Goal: Task Accomplishment & Management: Complete application form

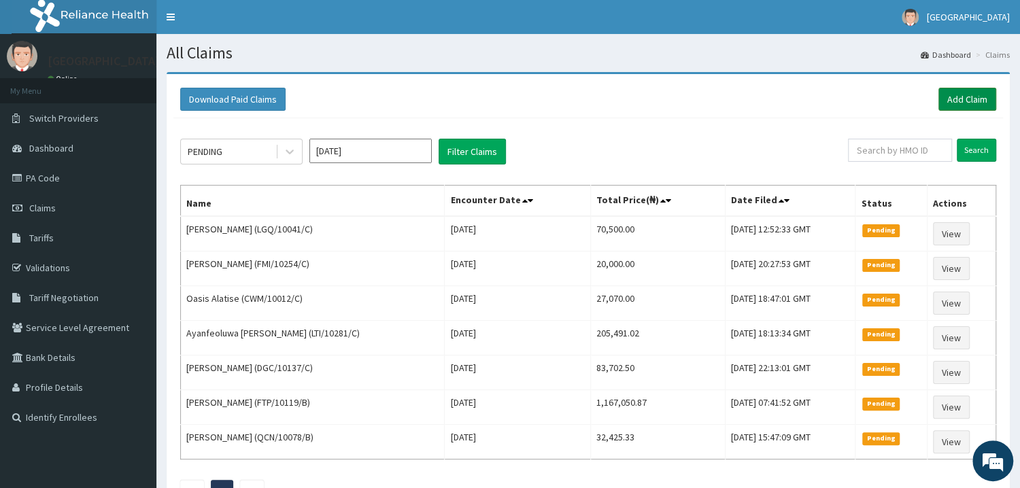
click at [964, 107] on link "Add Claim" at bounding box center [967, 99] width 58 height 23
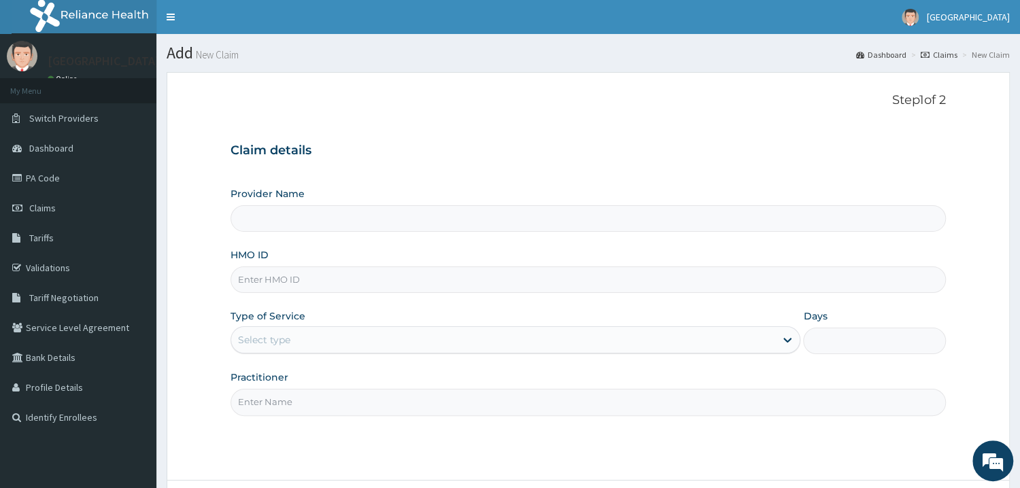
click at [341, 287] on input "HMO ID" at bounding box center [587, 280] width 715 height 27
type input "Mother and Child Hospital - Omole"
type input "SLB/10149/A"
drag, startPoint x: 366, startPoint y: 343, endPoint x: 366, endPoint y: 353, distance: 10.2
click at [367, 344] on div "Select type" at bounding box center [503, 340] width 545 height 22
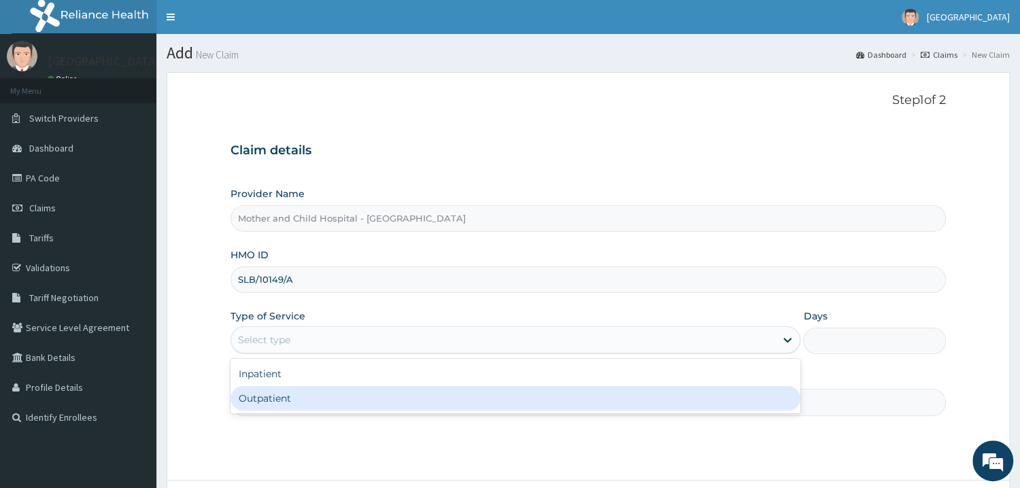
click at [335, 398] on div "Outpatient" at bounding box center [515, 398] width 570 height 24
type input "1"
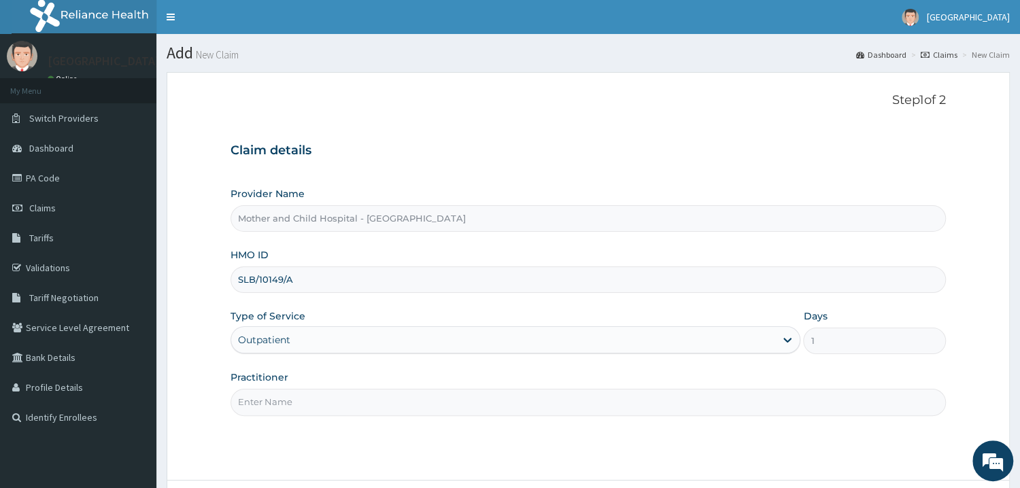
click at [335, 398] on input "Practitioner" at bounding box center [587, 402] width 715 height 27
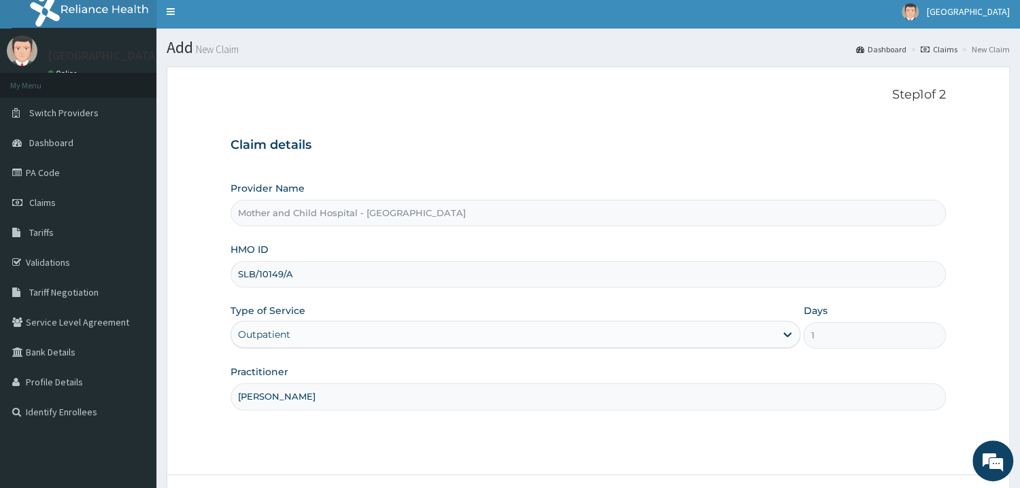
scroll to position [73, 0]
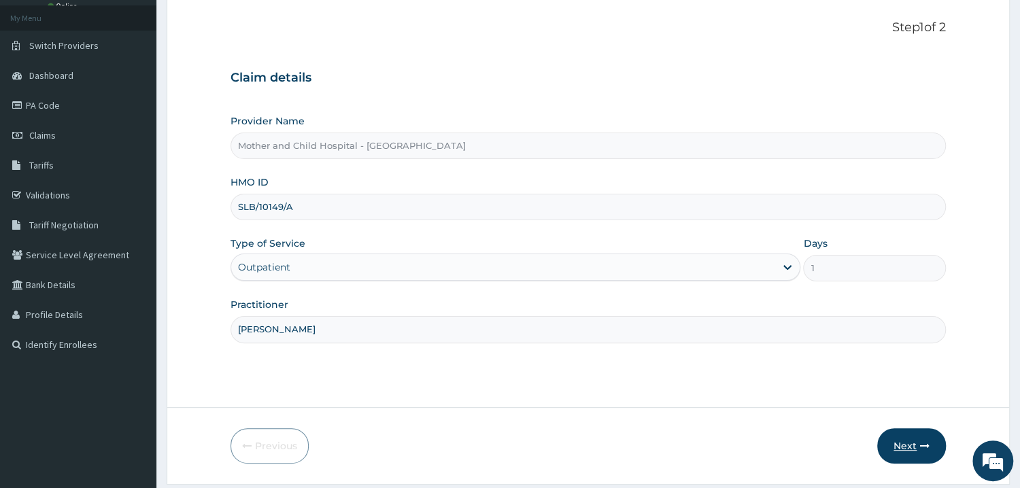
type input "DR DOGINI"
click at [913, 441] on button "Next" at bounding box center [911, 445] width 69 height 35
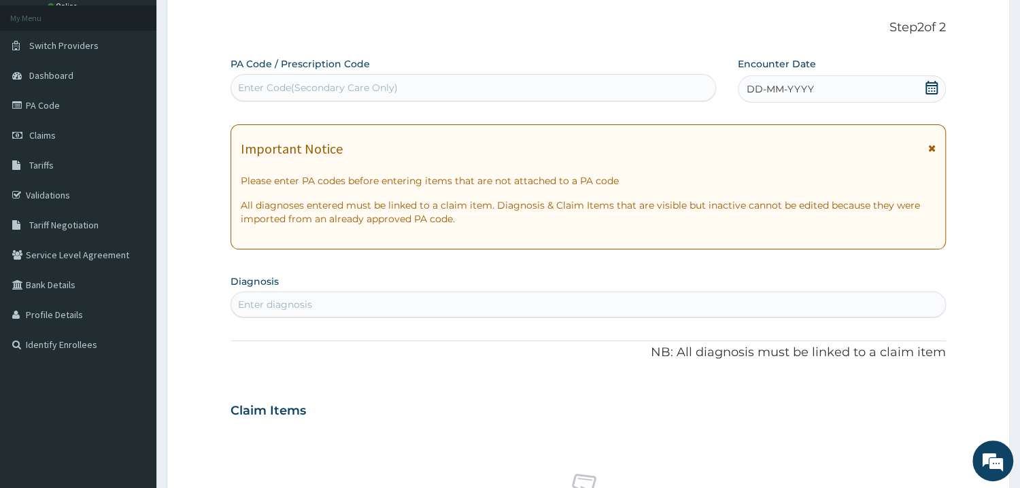
click at [940, 92] on div "DD-MM-YYYY" at bounding box center [842, 88] width 208 height 27
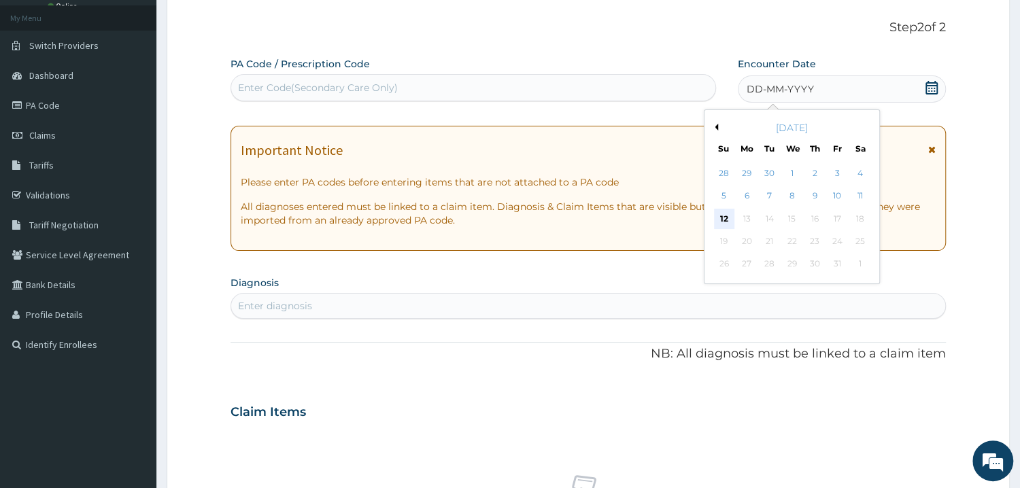
click at [717, 216] on div "12" at bounding box center [724, 219] width 20 height 20
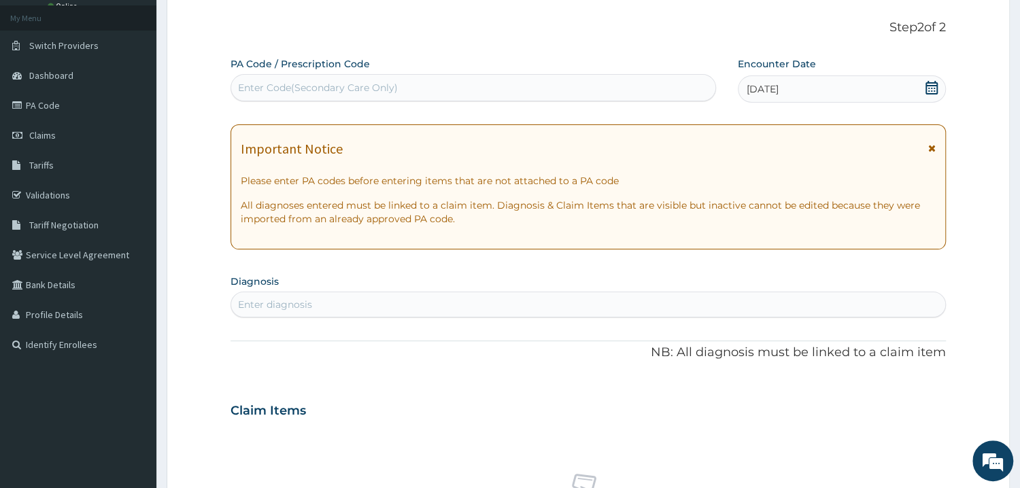
click at [437, 312] on div "Enter diagnosis" at bounding box center [588, 305] width 714 height 22
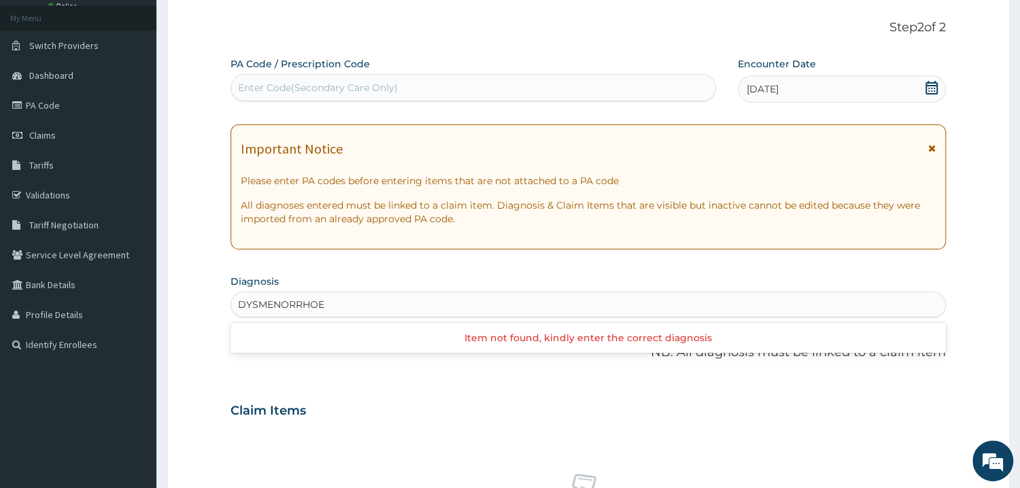
type input "DYSMENORRHOEA"
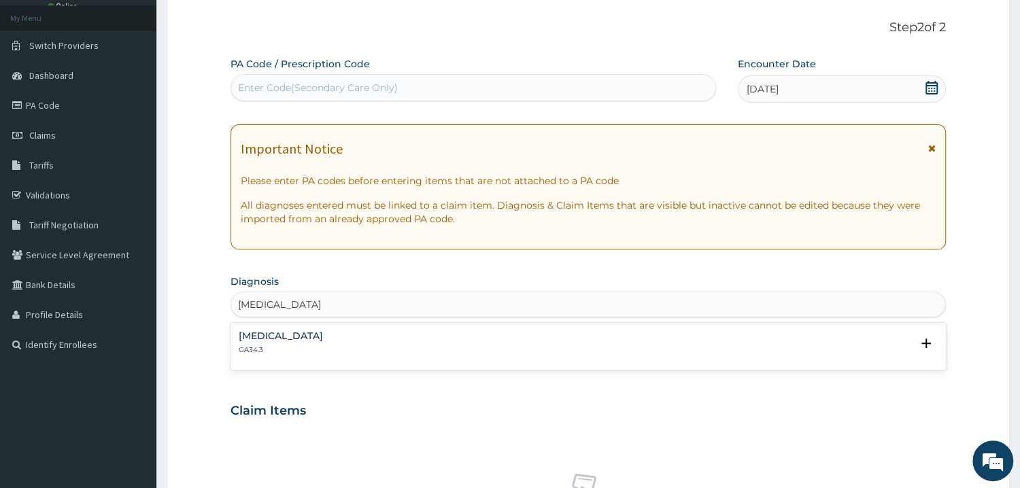
click at [264, 344] on div "Dysmenorrhoea GA34.3" at bounding box center [281, 343] width 84 height 24
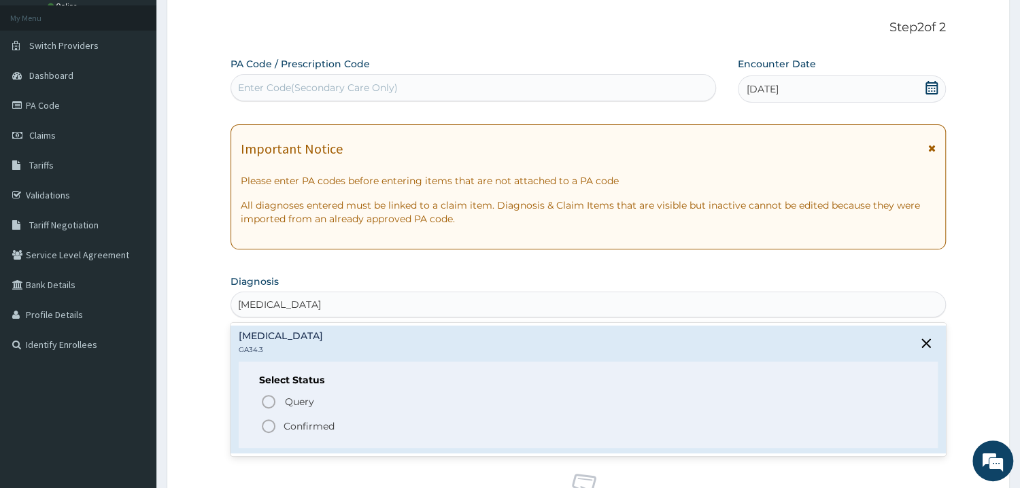
click at [273, 428] on icon "status option filled" at bounding box center [268, 426] width 16 height 16
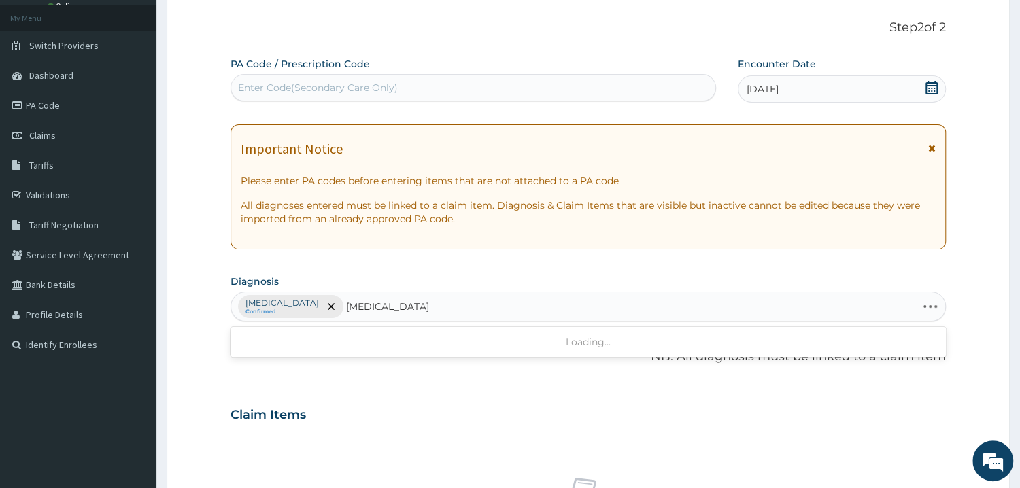
type input "ANGINA PECTORI"
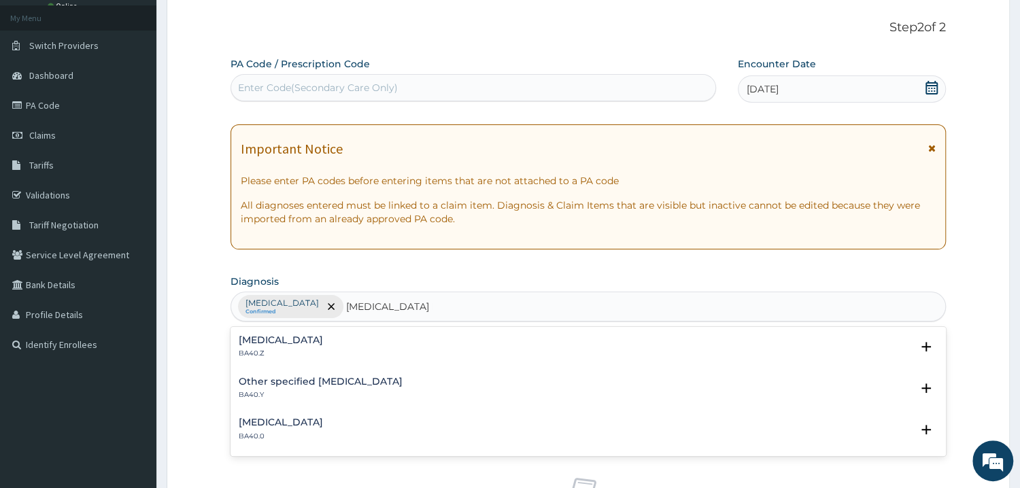
click at [293, 345] on h4 "[MEDICAL_DATA]" at bounding box center [281, 340] width 84 height 10
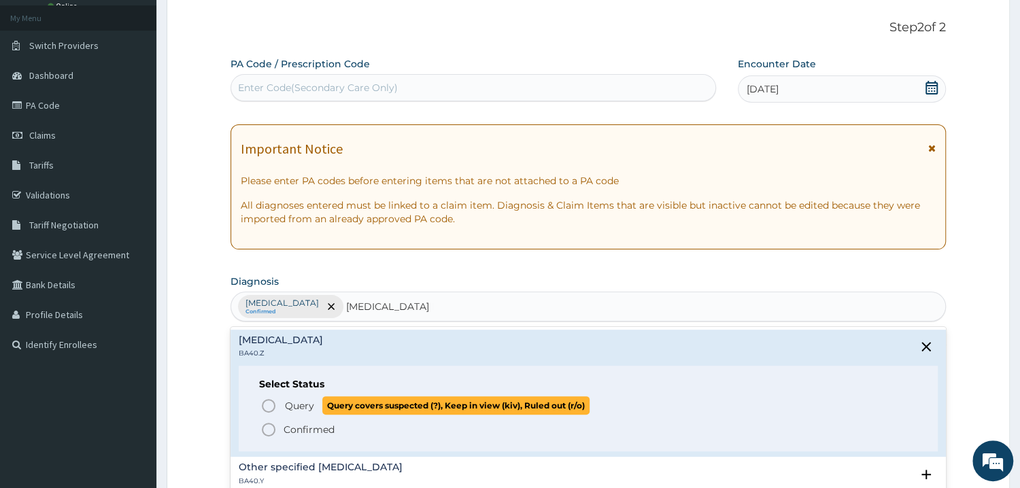
click at [274, 409] on circle "status option query" at bounding box center [268, 406] width 12 height 12
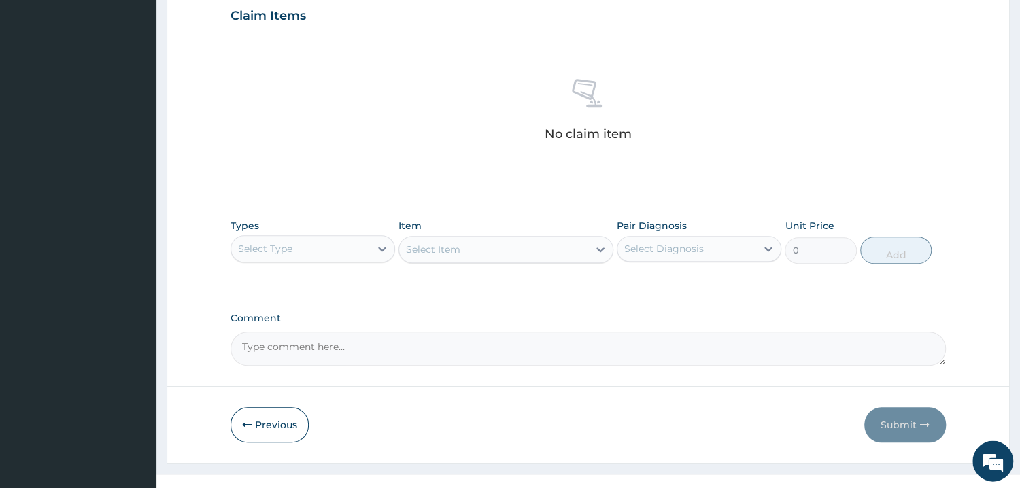
scroll to position [492, 0]
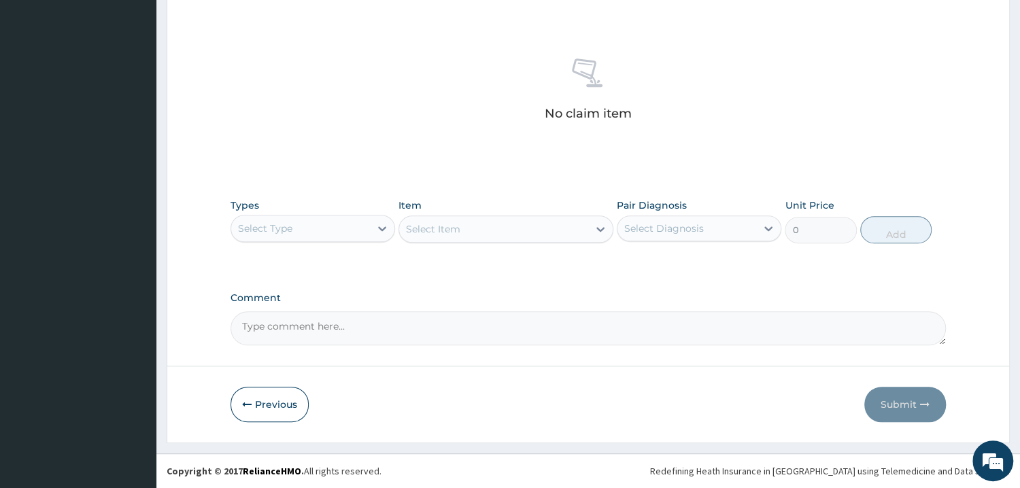
click at [364, 226] on div "Select Type" at bounding box center [300, 229] width 139 height 22
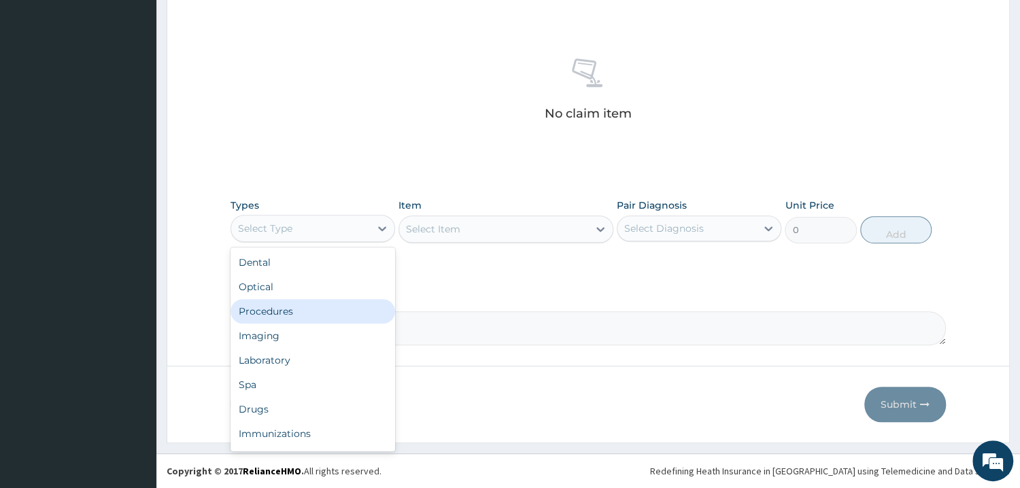
click at [352, 315] on div "Procedures" at bounding box center [312, 311] width 165 height 24
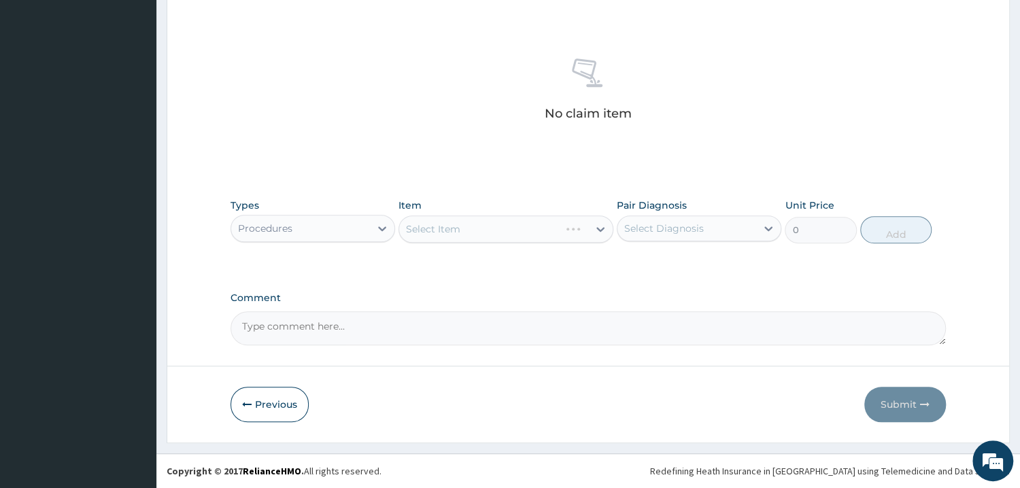
click at [522, 233] on div "Select Item" at bounding box center [505, 229] width 215 height 27
click at [533, 233] on div "Select Item" at bounding box center [505, 229] width 215 height 27
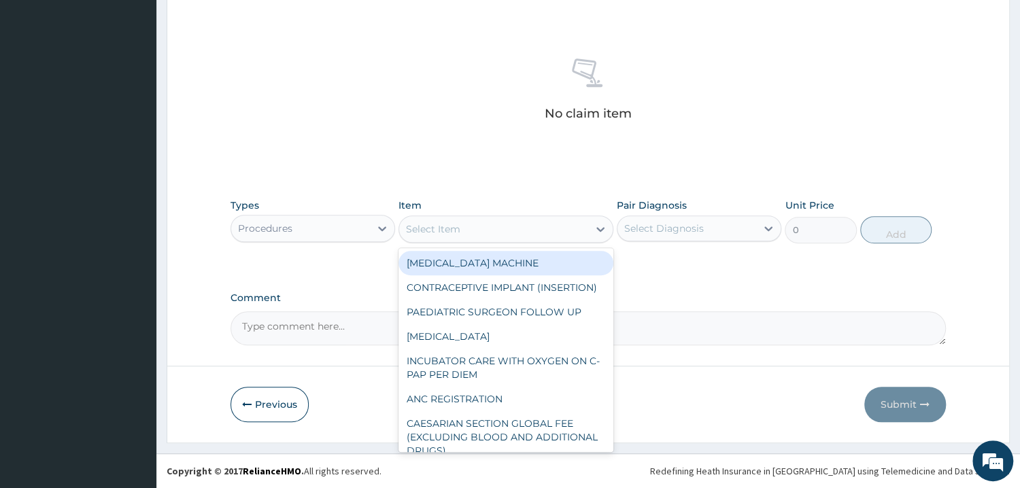
click at [533, 233] on div "Select Item" at bounding box center [493, 229] width 189 height 22
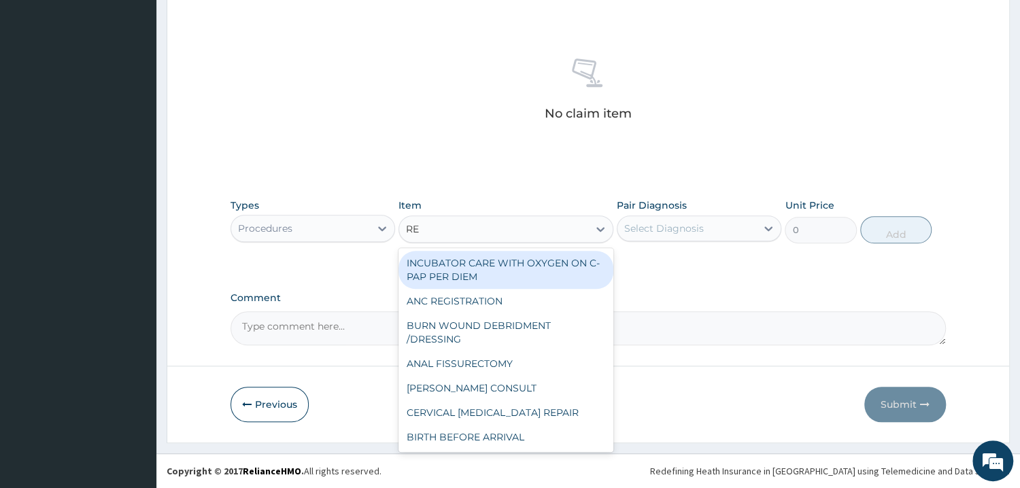
type input "REG"
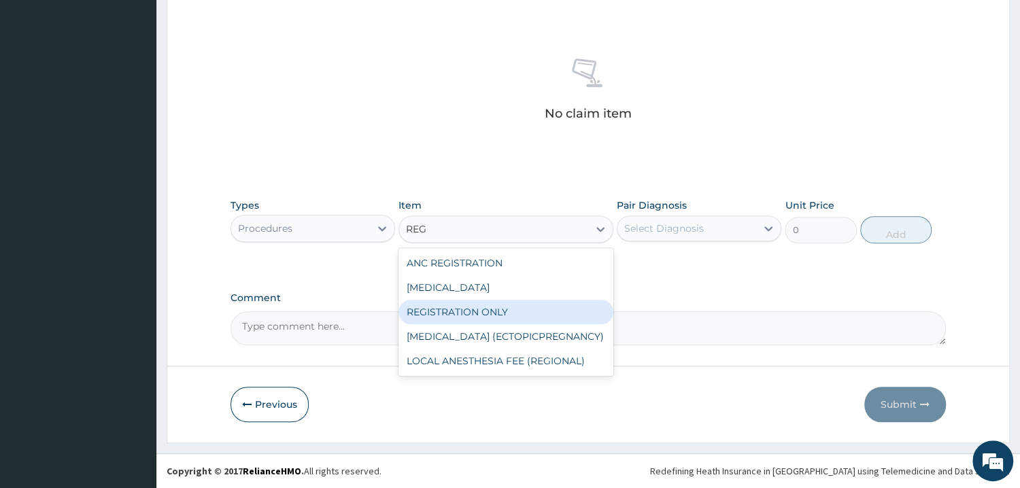
click at [538, 313] on div "REGISTRATION ONLY" at bounding box center [505, 312] width 215 height 24
type input "3750"
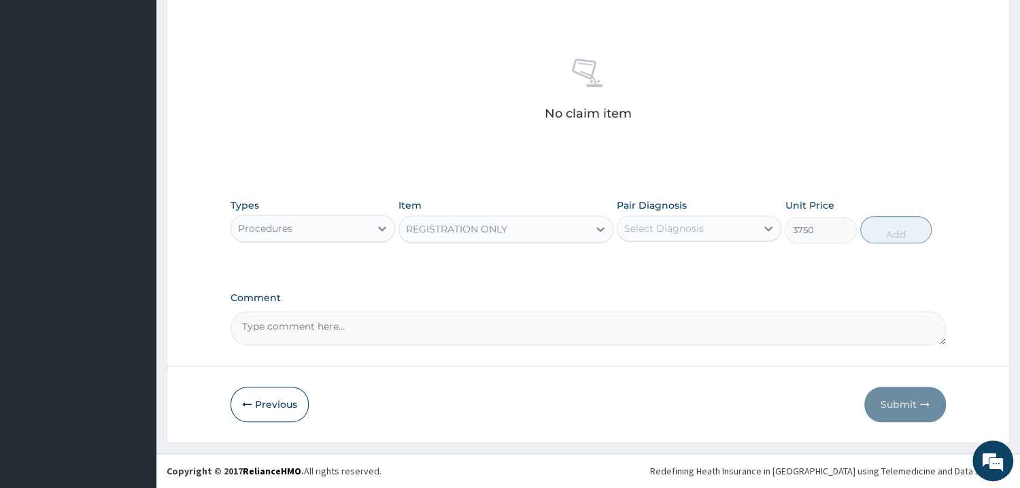
click at [675, 242] on div "Pair Diagnosis Select Diagnosis" at bounding box center [699, 221] width 165 height 45
click at [736, 245] on div "Types Procedures Item REGISTRATION ONLY Pair Diagnosis Select Diagnosis Unit Pr…" at bounding box center [587, 221] width 715 height 58
drag, startPoint x: 759, startPoint y: 233, endPoint x: 728, endPoint y: 258, distance: 40.1
click at [759, 238] on div at bounding box center [768, 228] width 24 height 24
click at [685, 275] on div "Dysmenorrhoea" at bounding box center [699, 264] width 165 height 28
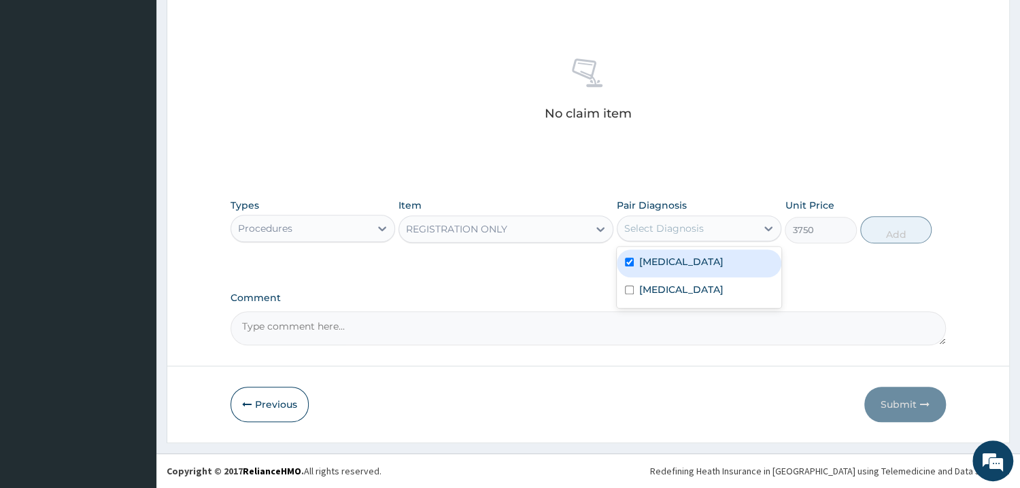
checkbox input "true"
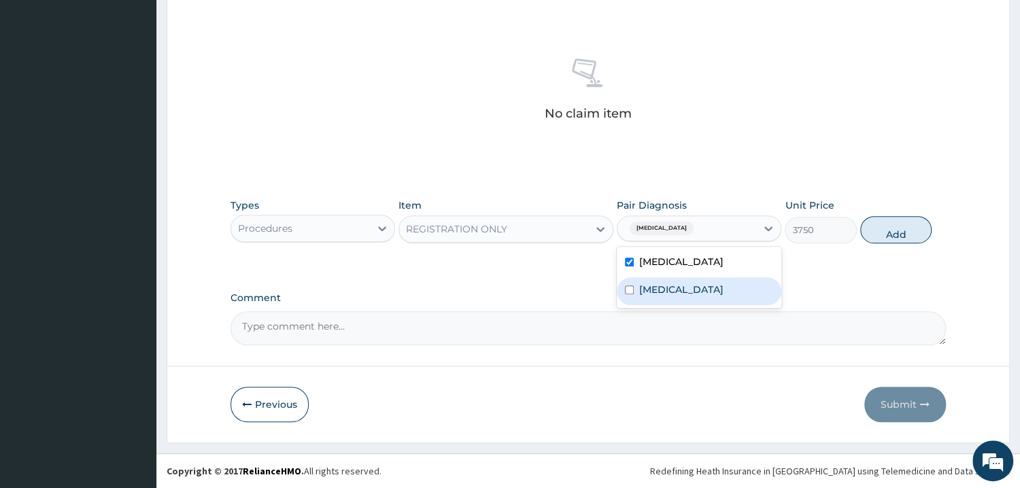
click at [689, 292] on label "Angina pectoris, unspecified" at bounding box center [681, 290] width 84 height 14
checkbox input "true"
click at [894, 243] on div "Types Procedures Item REGISTRATION ONLY Pair Diagnosis option Angina pectoris, …" at bounding box center [587, 221] width 715 height 58
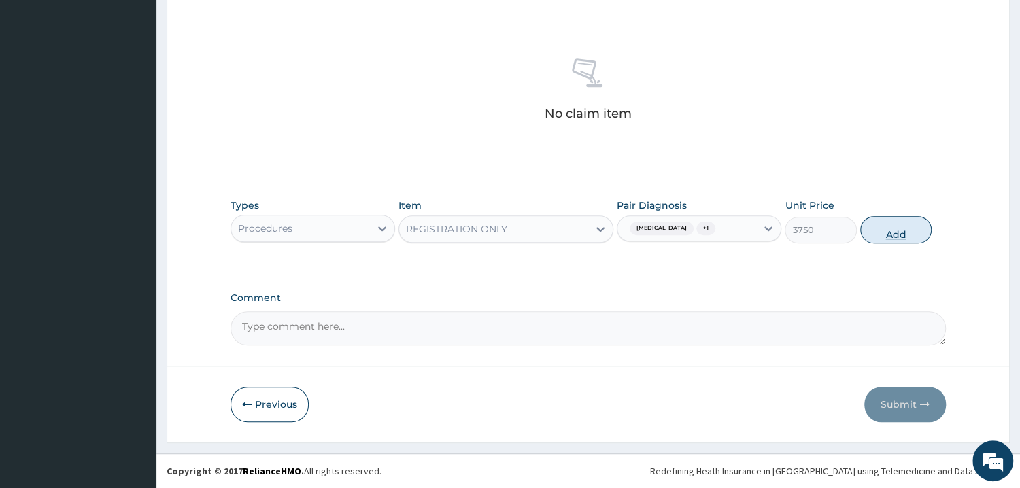
click at [911, 239] on button "Add" at bounding box center [895, 229] width 71 height 27
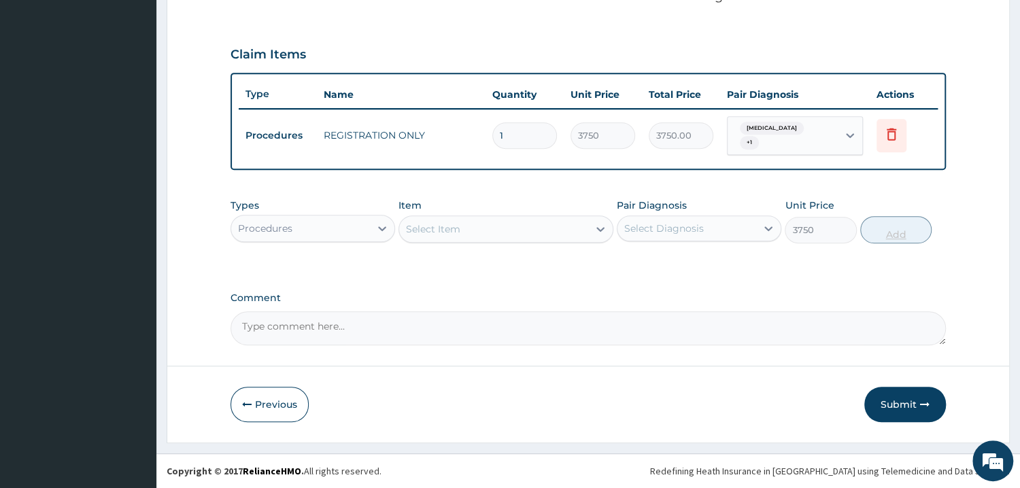
type input "0"
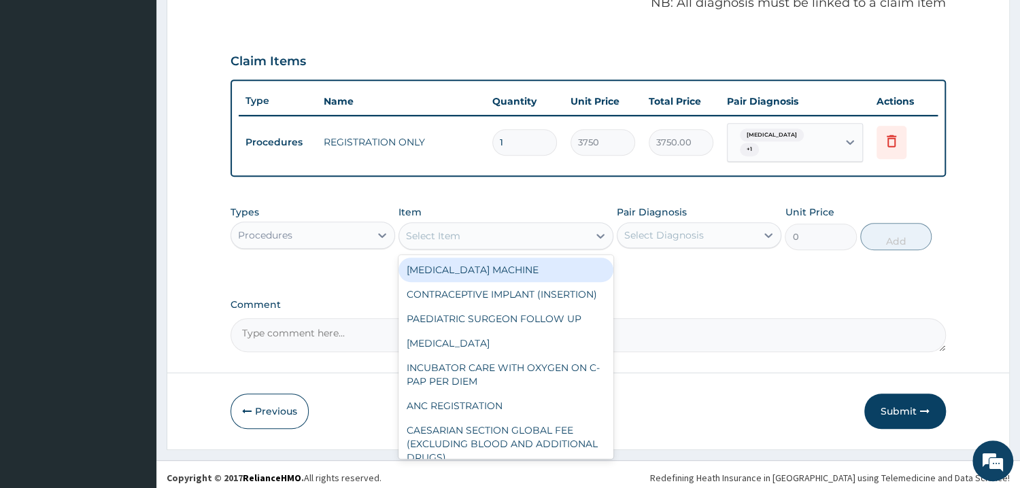
click at [512, 229] on div "Select Item" at bounding box center [493, 236] width 189 height 22
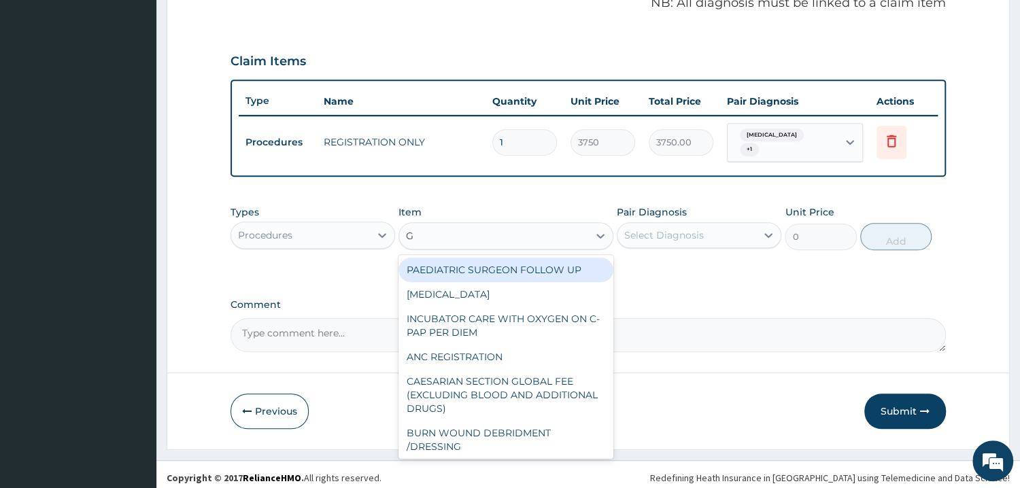
type input "GP"
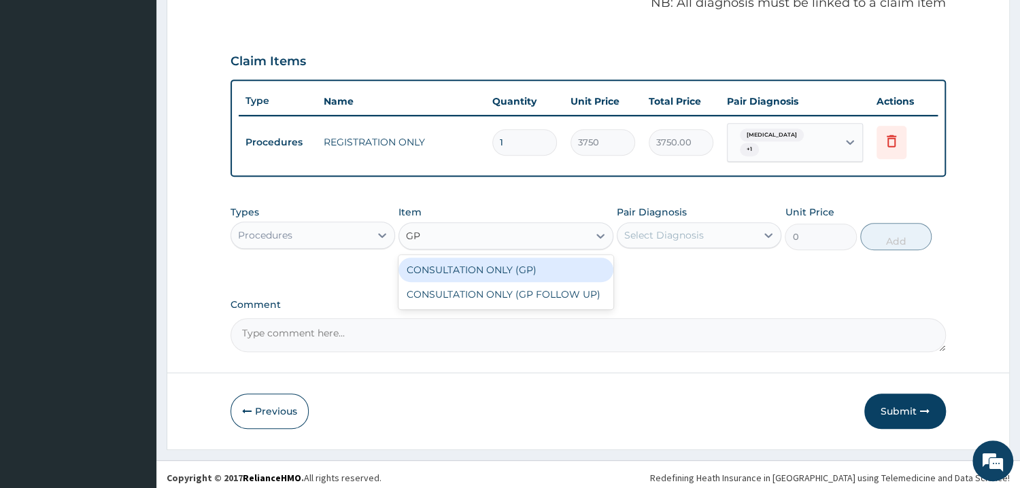
click at [524, 263] on div "CONSULTATION ONLY (GP)" at bounding box center [505, 270] width 215 height 24
type input "6250"
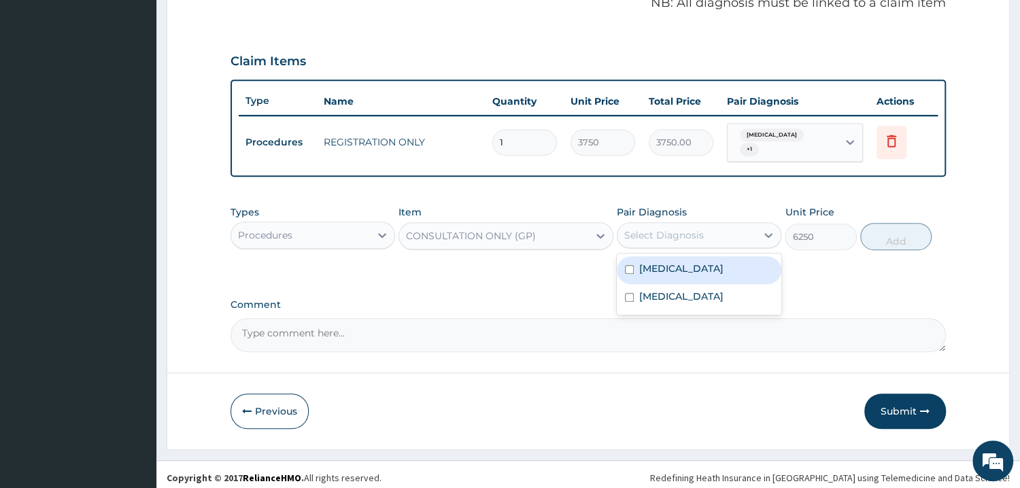
click at [672, 233] on div "Select Diagnosis" at bounding box center [664, 235] width 80 height 14
click at [672, 263] on label "Dysmenorrhoea" at bounding box center [681, 269] width 84 height 14
checkbox input "true"
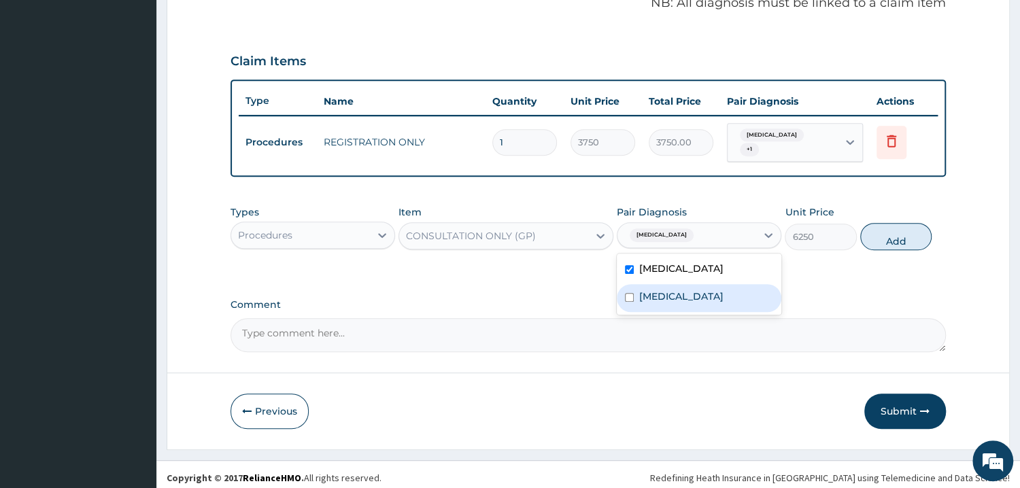
drag, startPoint x: 670, startPoint y: 289, endPoint x: 683, endPoint y: 282, distance: 14.6
click at [678, 290] on label "Angina pectoris, unspecified" at bounding box center [681, 297] width 84 height 14
checkbox input "true"
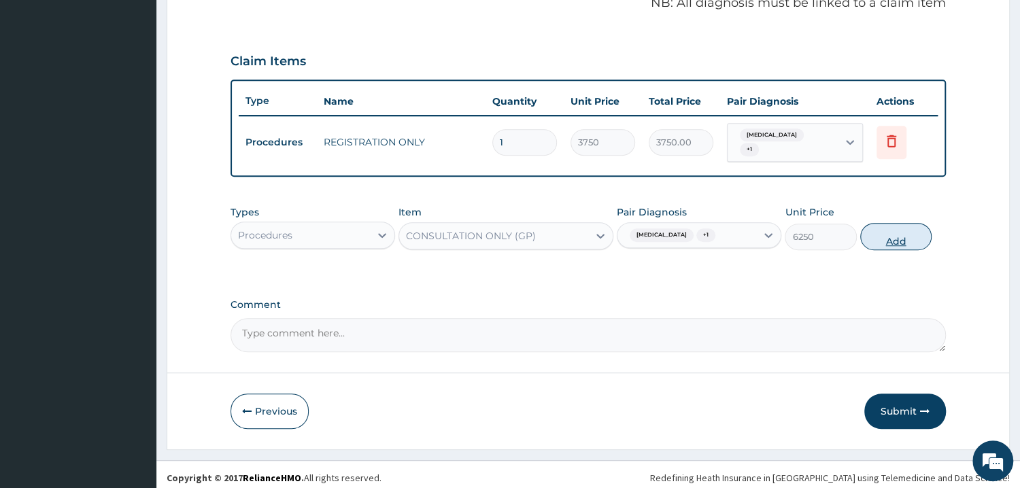
click at [878, 241] on button "Add" at bounding box center [895, 236] width 71 height 27
type input "0"
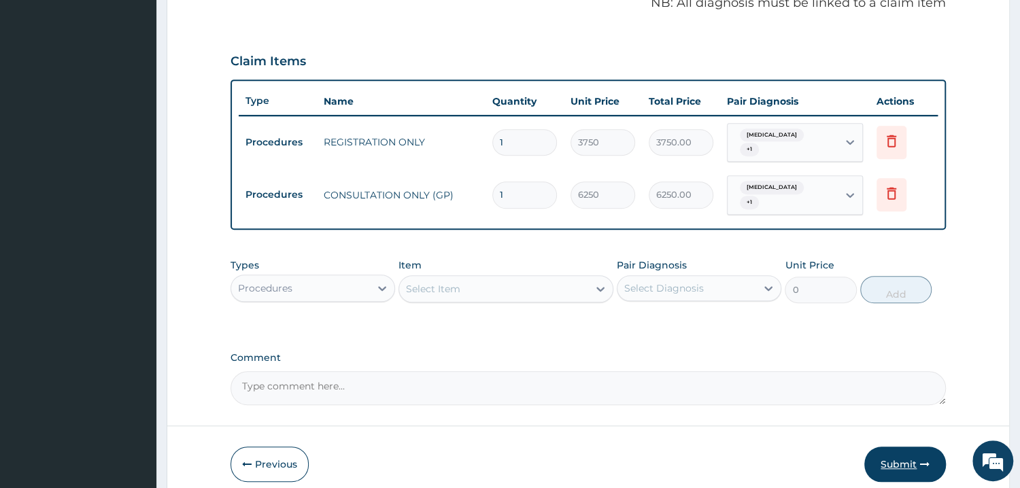
click at [908, 453] on button "Submit" at bounding box center [905, 464] width 82 height 35
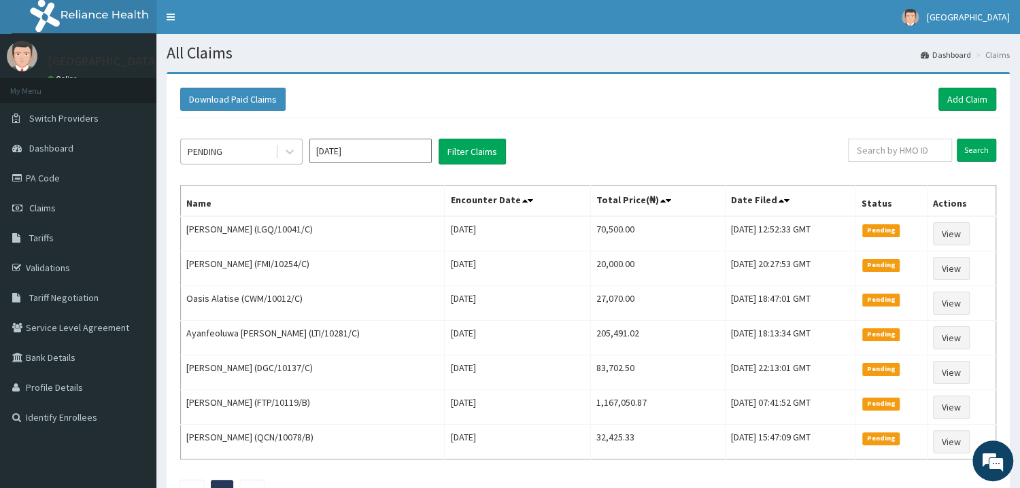
click at [271, 148] on div "PENDING" at bounding box center [228, 152] width 95 height 22
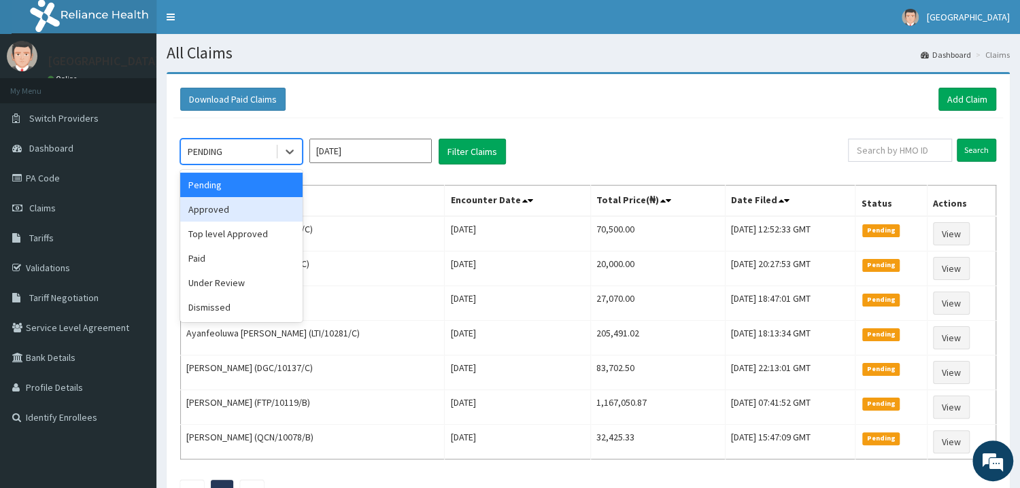
click at [262, 212] on div "Approved" at bounding box center [241, 209] width 122 height 24
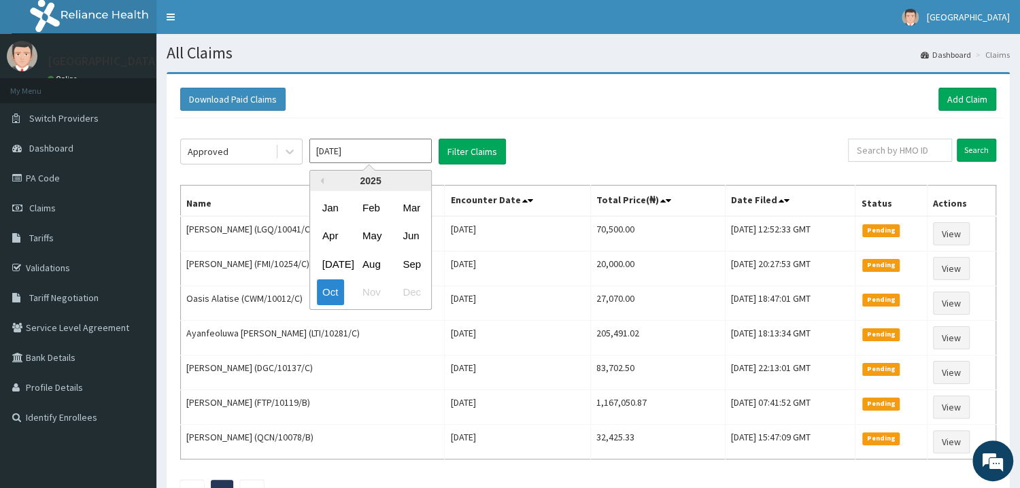
drag, startPoint x: 406, startPoint y: 158, endPoint x: 474, endPoint y: 161, distance: 68.1
click at [417, 158] on input "[DATE]" at bounding box center [370, 151] width 122 height 24
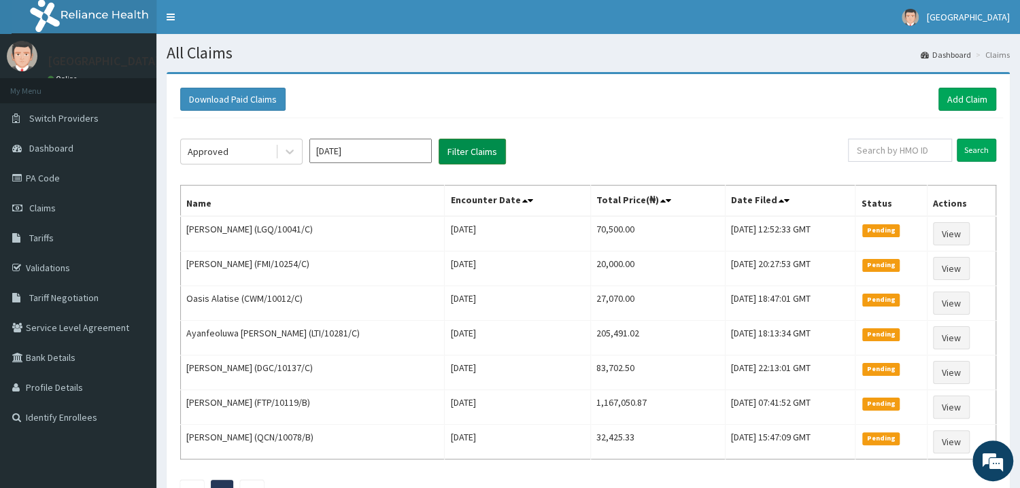
click at [474, 161] on button "Filter Claims" at bounding box center [472, 152] width 67 height 26
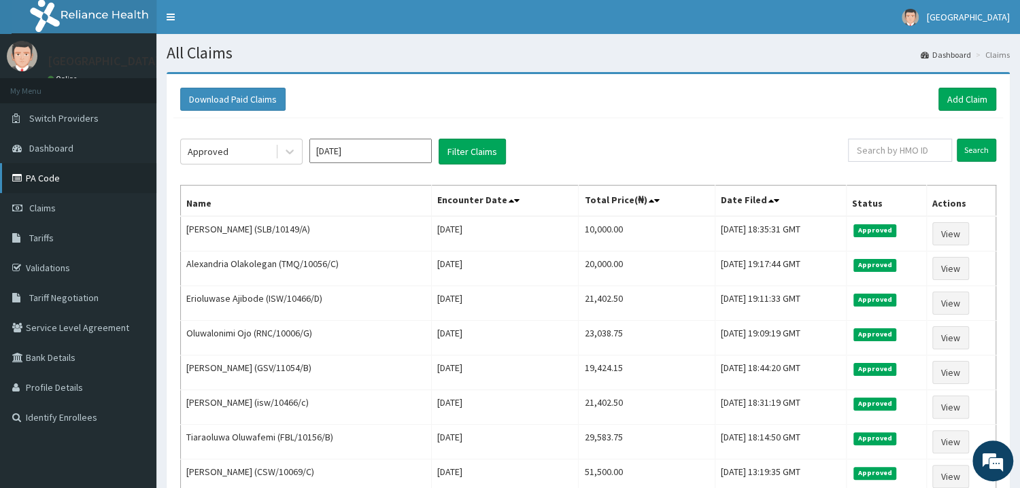
click at [61, 185] on link "PA Code" at bounding box center [78, 178] width 156 height 30
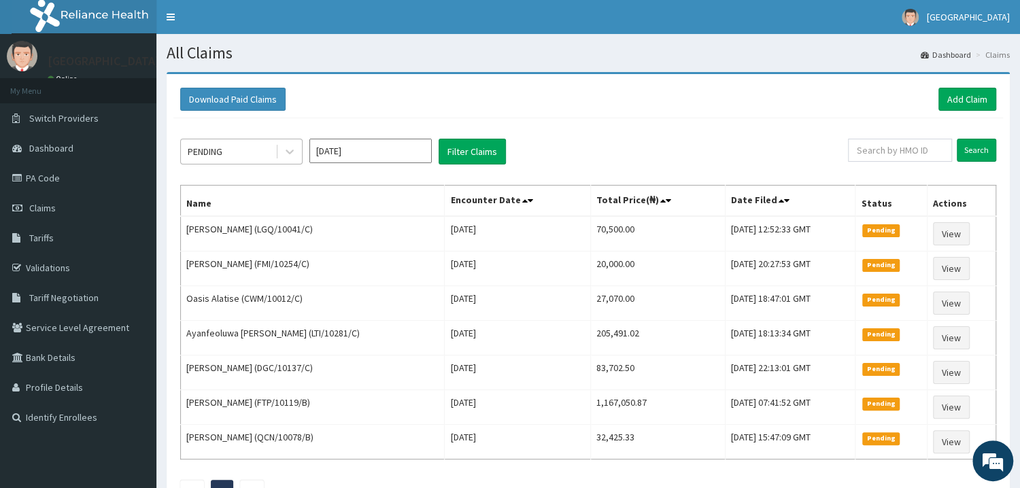
click at [206, 155] on div "PENDING" at bounding box center [205, 152] width 35 height 14
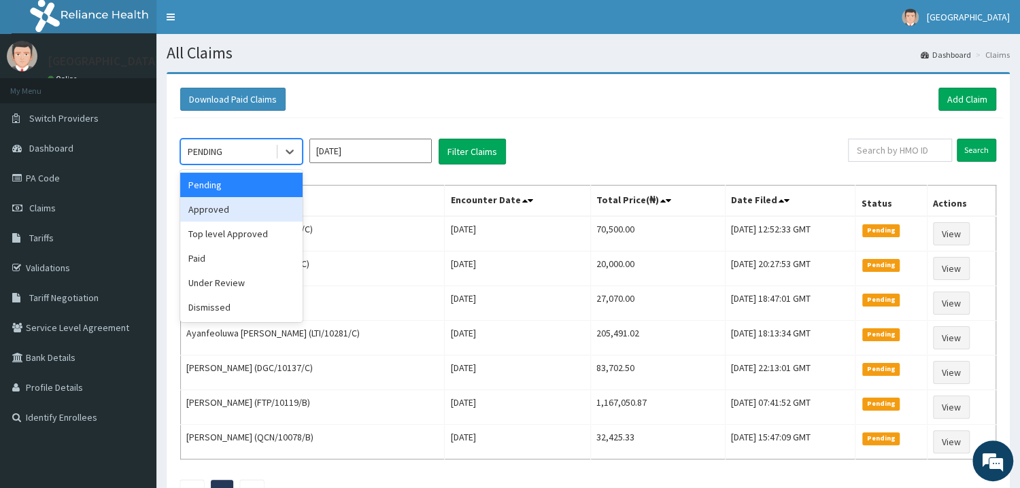
click at [205, 210] on div "Approved" at bounding box center [241, 209] width 122 height 24
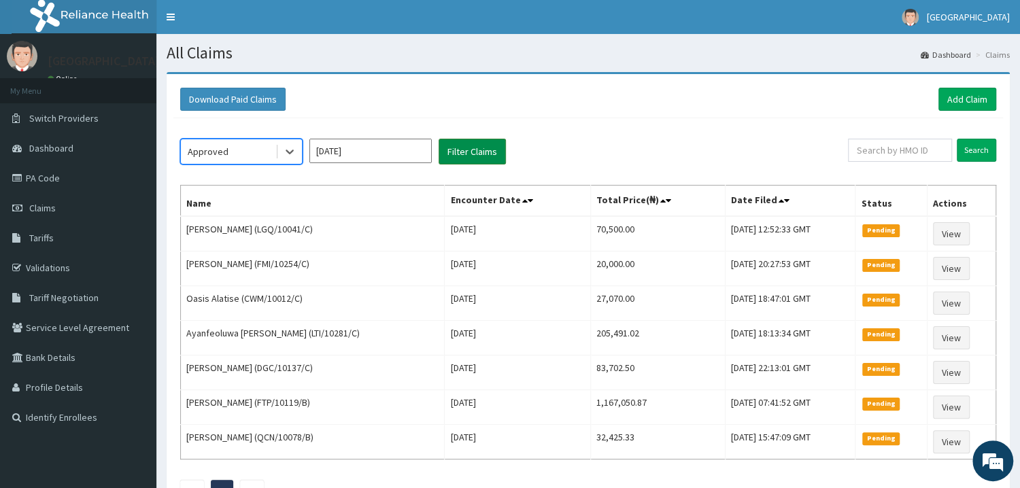
click at [479, 150] on button "Filter Claims" at bounding box center [472, 152] width 67 height 26
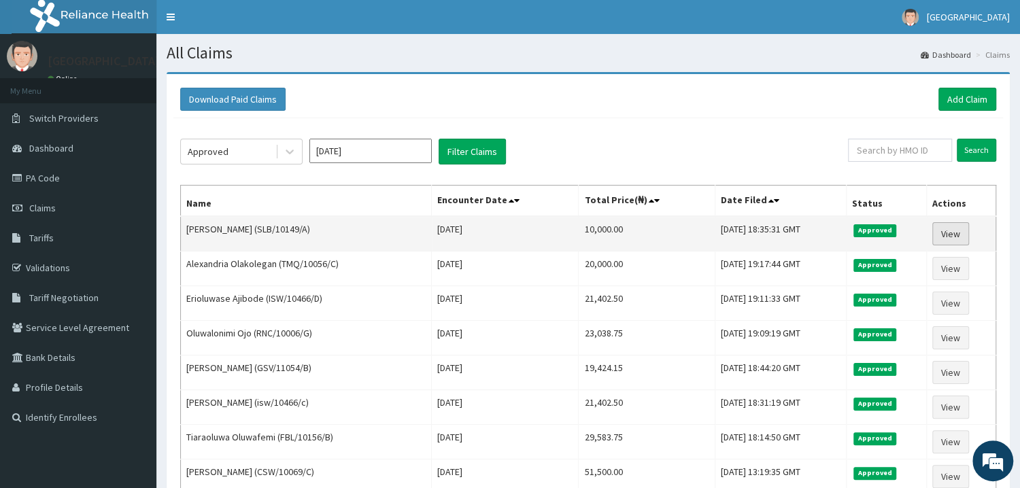
click at [953, 235] on link "View" at bounding box center [950, 233] width 37 height 23
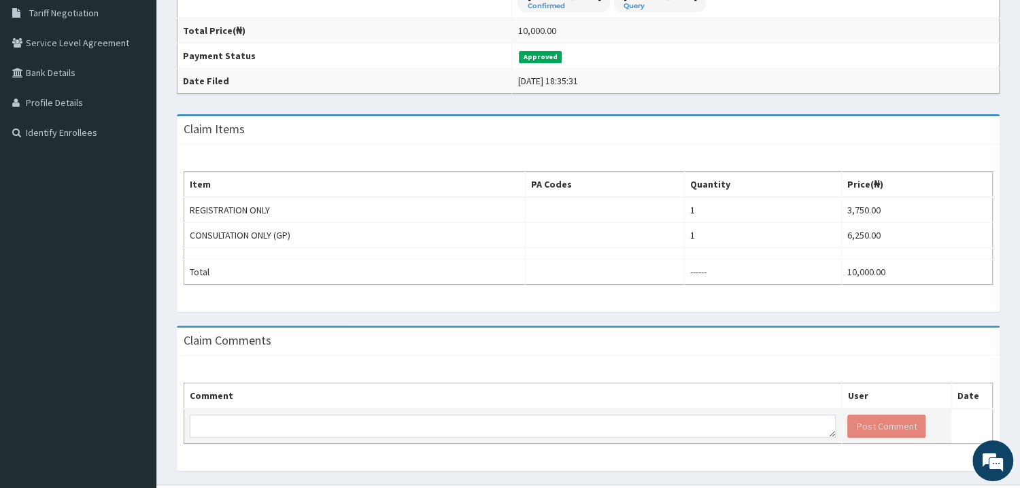
scroll to position [316, 0]
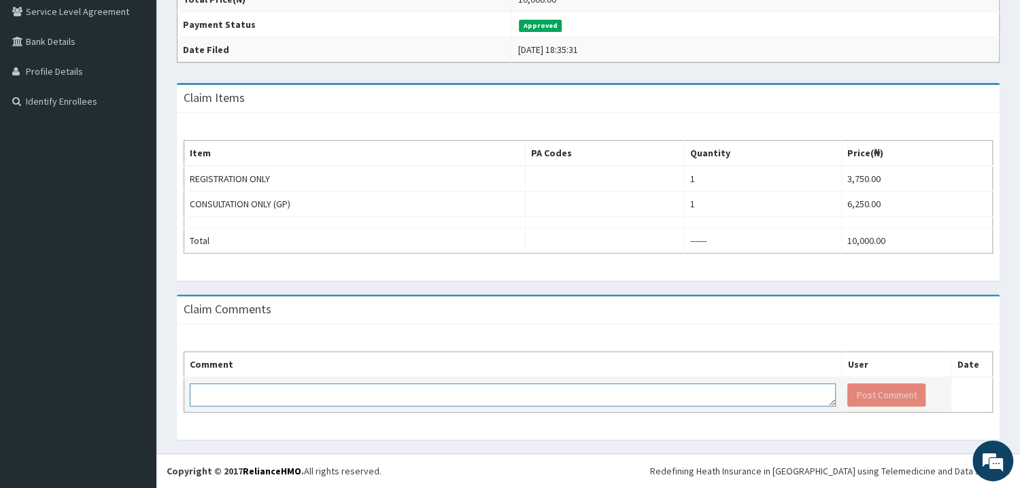
click at [458, 391] on textarea at bounding box center [513, 394] width 646 height 23
type textarea "WRONG ID, KINDLY DISREGARD THIS BILL."
click at [898, 403] on button "Post Comment" at bounding box center [886, 394] width 78 height 23
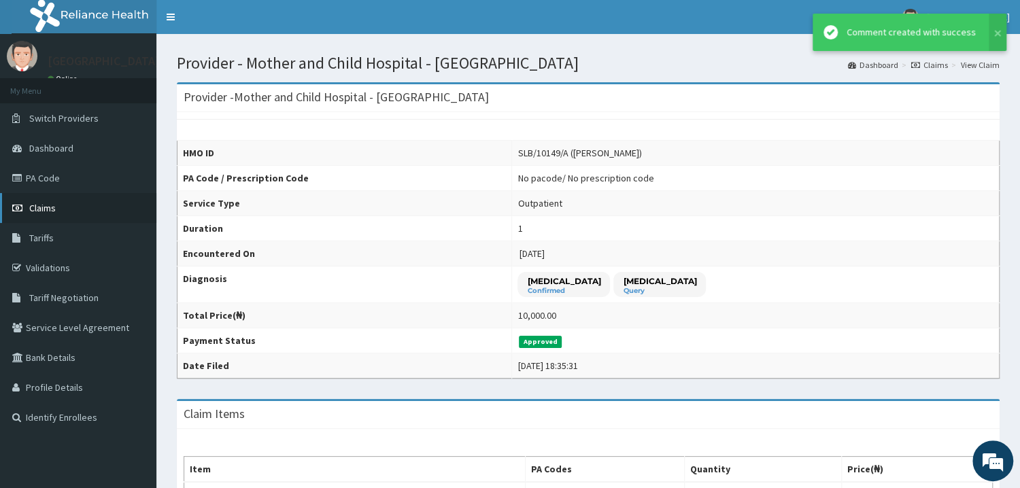
click at [77, 214] on link "Claims" at bounding box center [78, 208] width 156 height 30
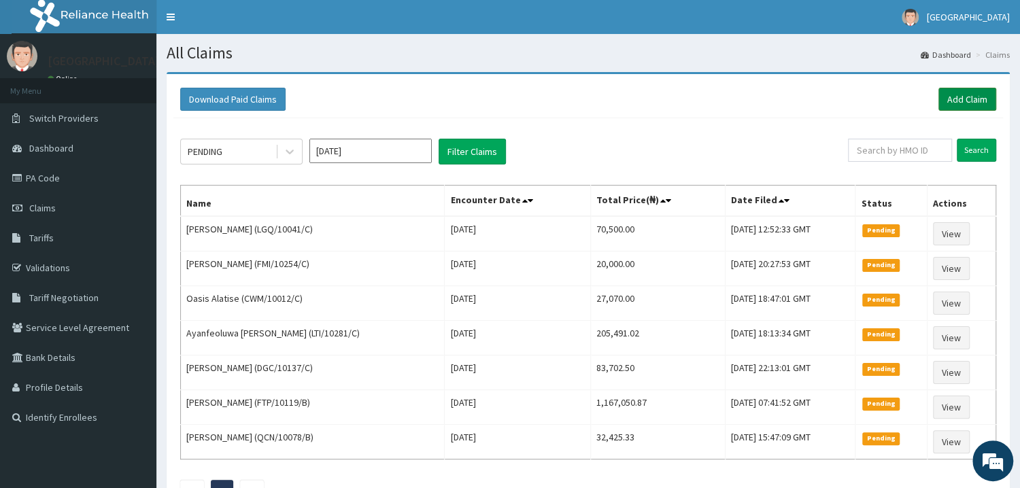
click at [972, 103] on link "Add Claim" at bounding box center [967, 99] width 58 height 23
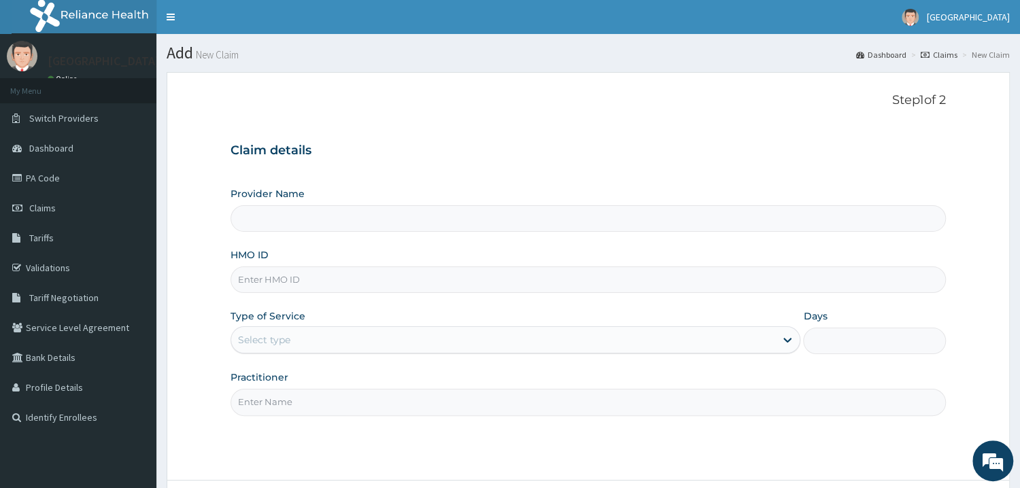
click at [300, 288] on input "HMO ID" at bounding box center [587, 280] width 715 height 27
type input "slb/10794/a"
type input "Mother and Child Hospital - [GEOGRAPHIC_DATA]"
type input "slb/10794/a"
click at [281, 346] on div "Select type" at bounding box center [264, 340] width 52 height 14
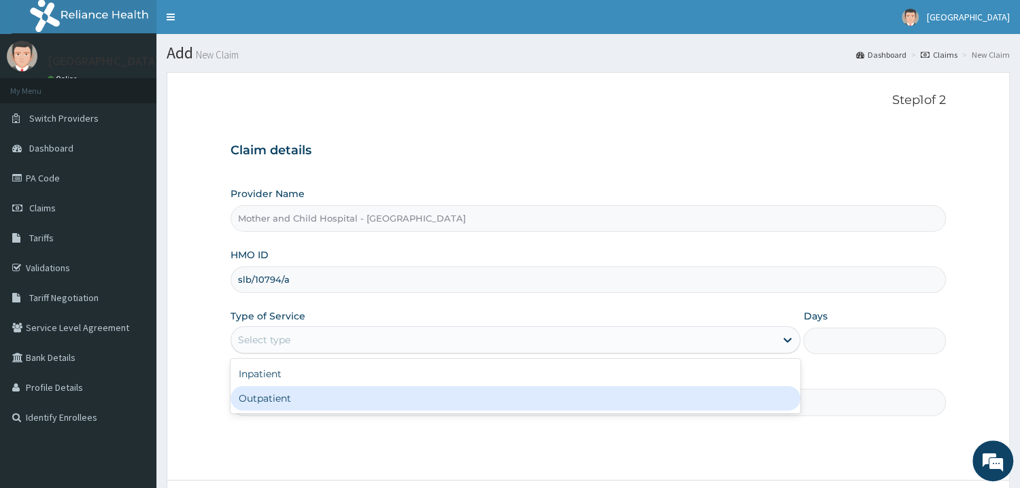
click at [287, 402] on div "Outpatient" at bounding box center [515, 398] width 570 height 24
type input "1"
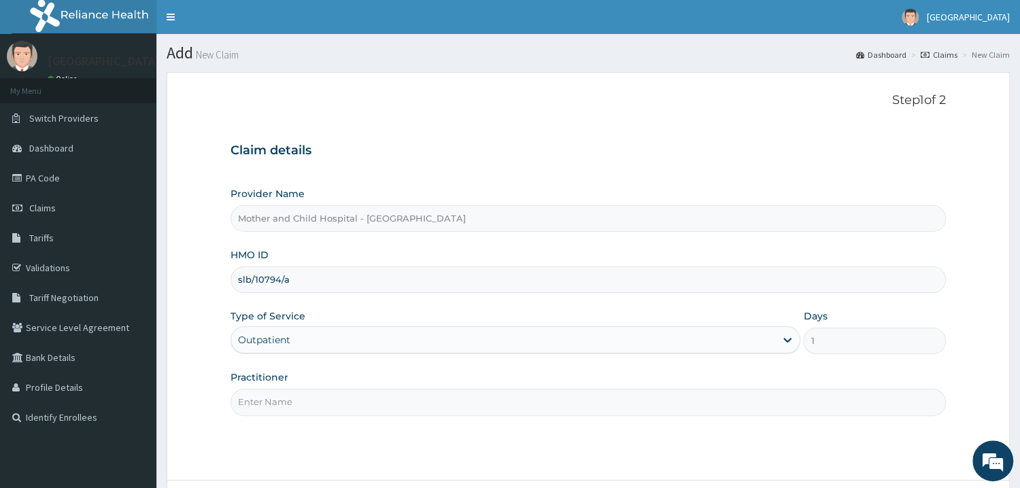
click at [289, 407] on input "Practitioner" at bounding box center [587, 402] width 715 height 27
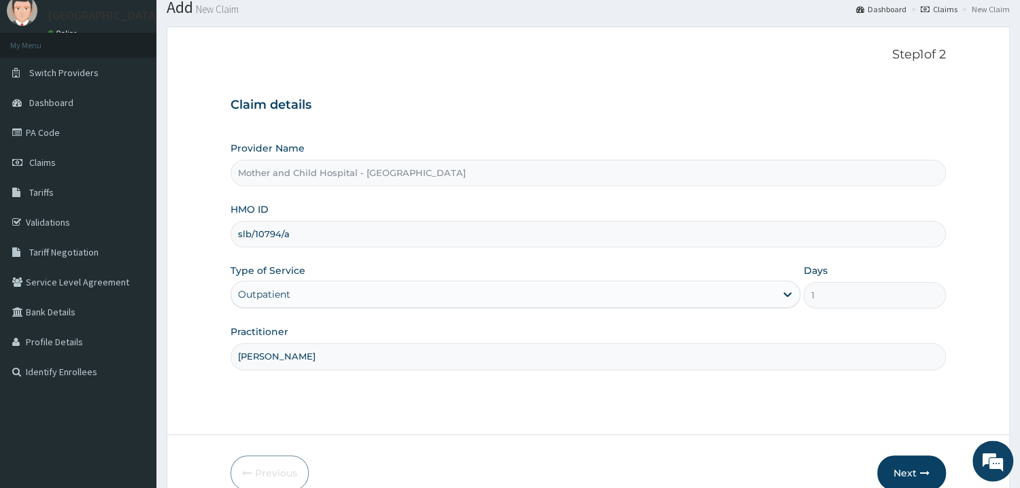
scroll to position [73, 0]
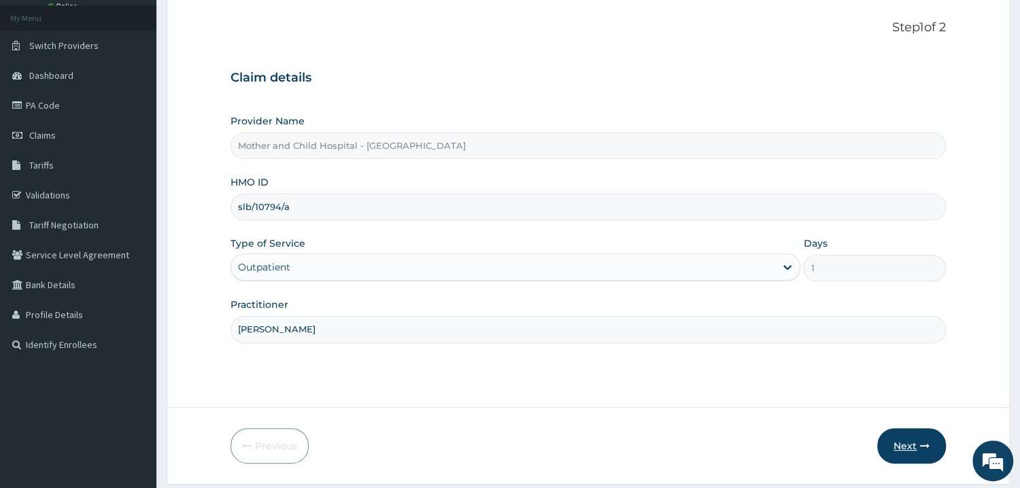
type input "DR DOGINI"
click at [918, 441] on button "Next" at bounding box center [911, 445] width 69 height 35
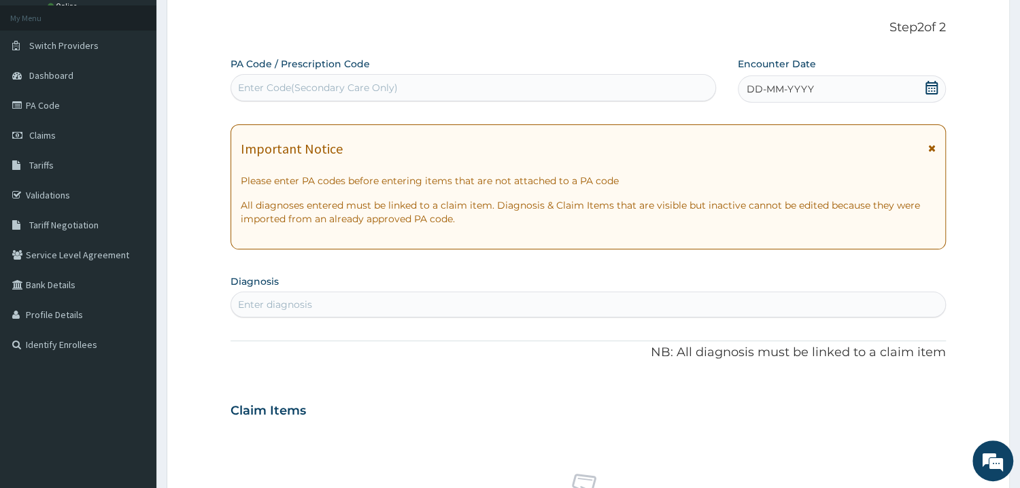
click at [936, 89] on icon at bounding box center [932, 88] width 14 height 14
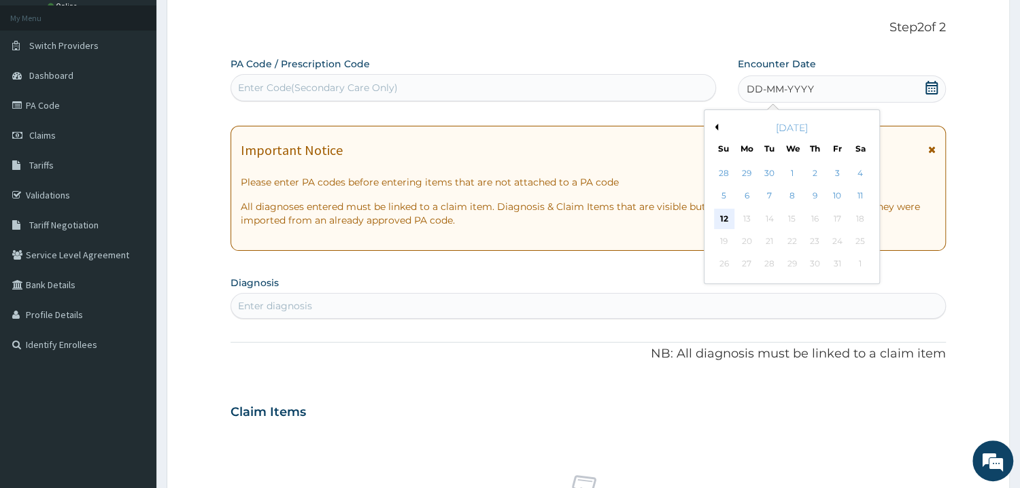
click at [723, 222] on div "12" at bounding box center [724, 219] width 20 height 20
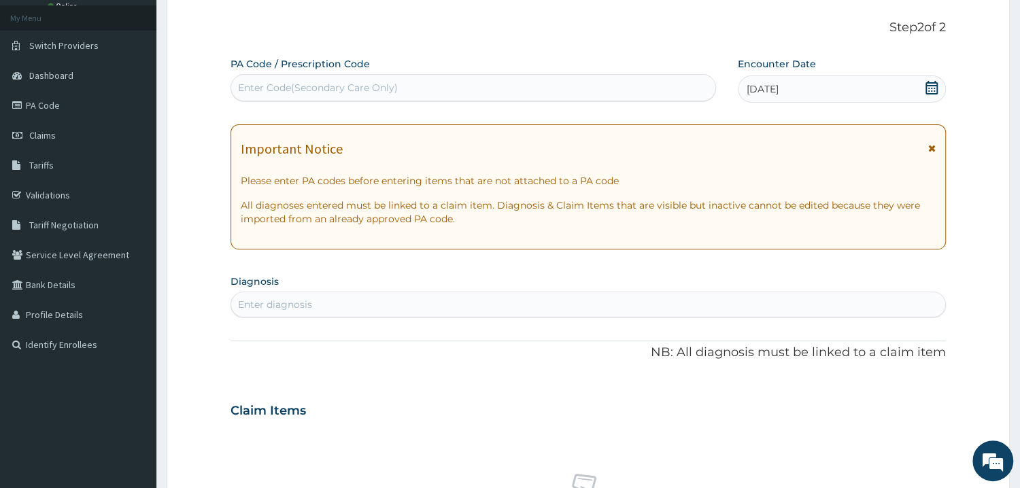
click at [515, 311] on div "Enter diagnosis" at bounding box center [588, 305] width 714 height 22
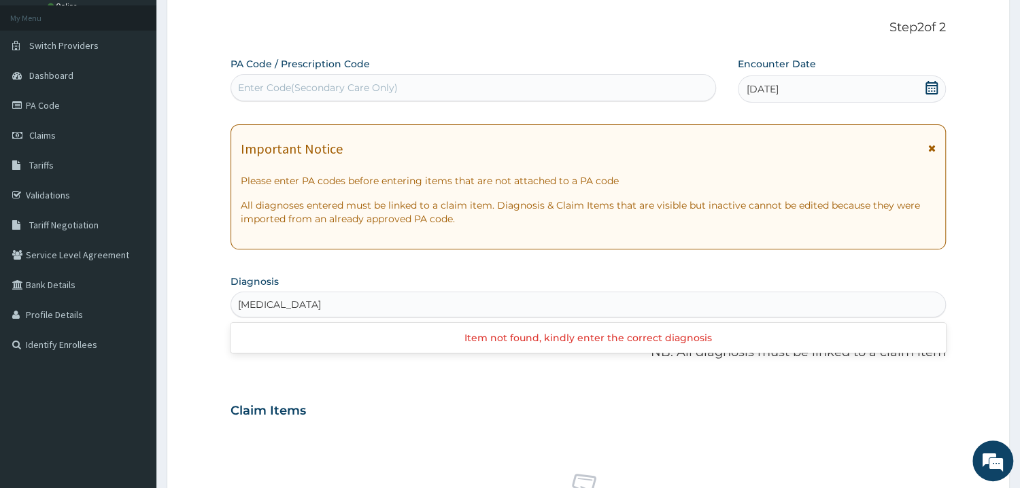
type input "ANGINA PECTORIS"
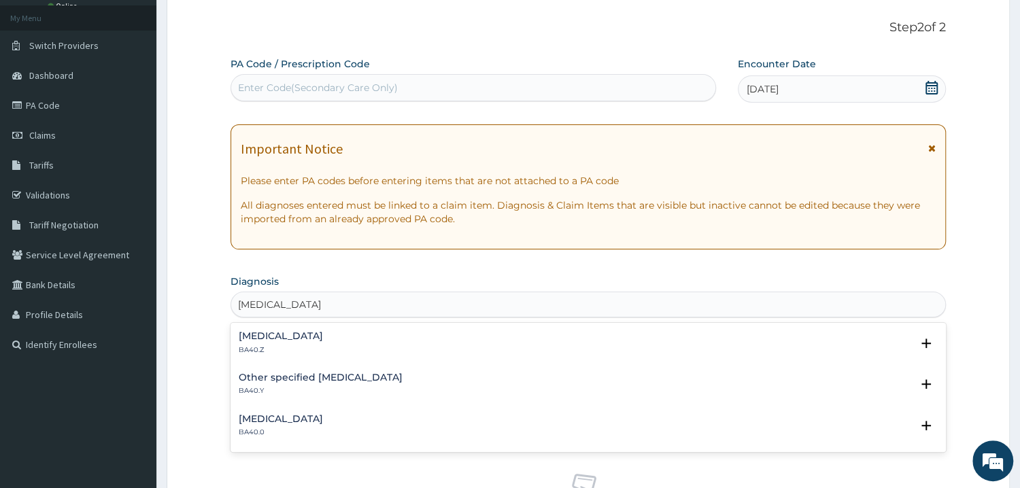
click at [288, 338] on h4 "Angina pectoris, unspecified" at bounding box center [281, 336] width 84 height 10
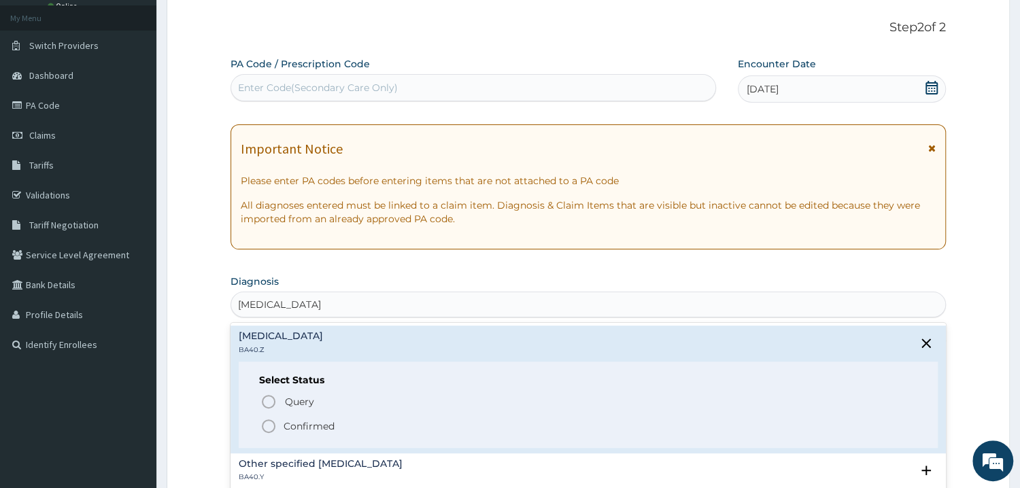
click at [266, 424] on icon "status option filled" at bounding box center [268, 426] width 16 height 16
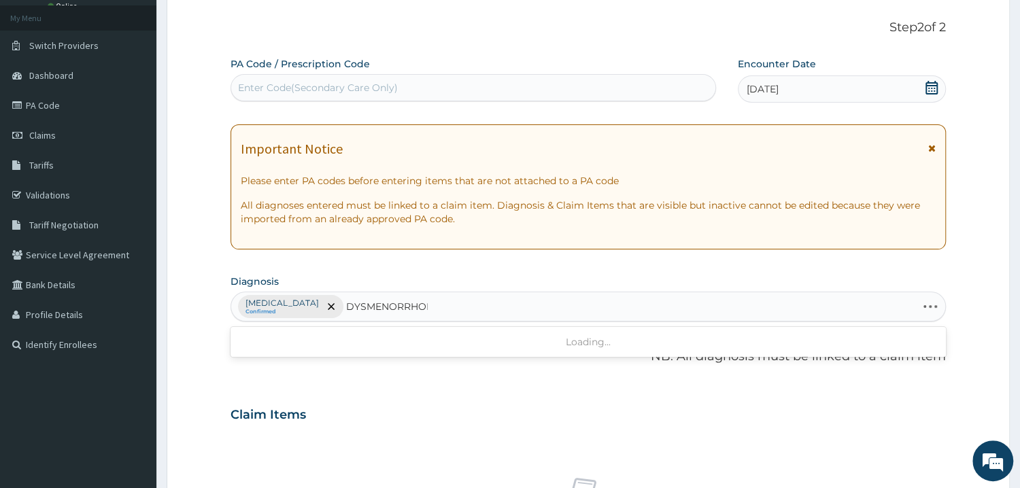
type input "DYSMENORRHOEA"
click at [319, 354] on div "Dysmenorrhoea GA34.3" at bounding box center [588, 347] width 699 height 24
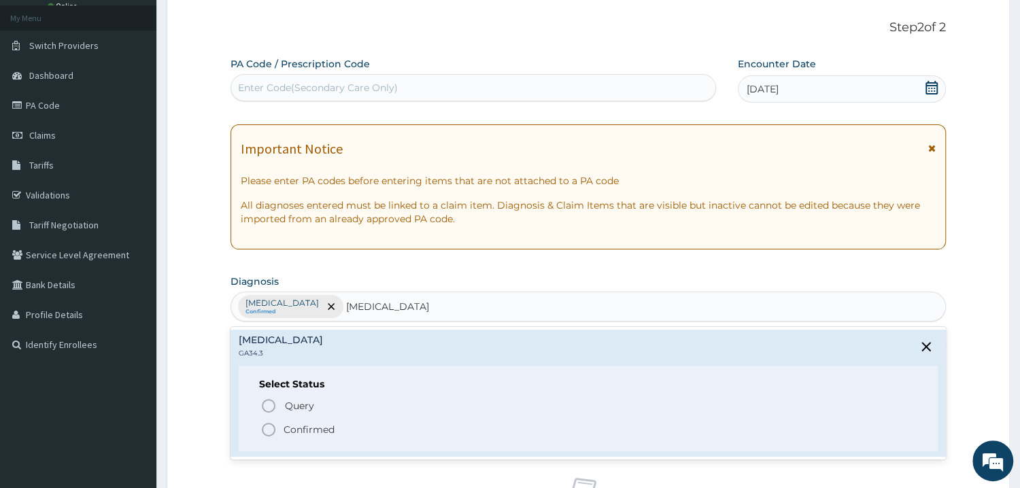
click at [280, 430] on span "Confirmed" at bounding box center [588, 430] width 657 height 16
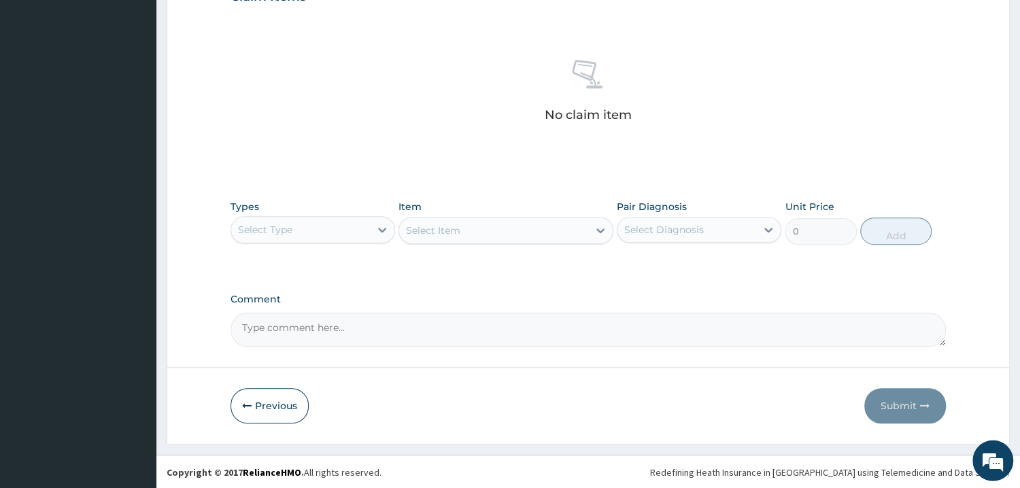
scroll to position [492, 0]
click at [352, 234] on div "Select Type" at bounding box center [300, 229] width 139 height 22
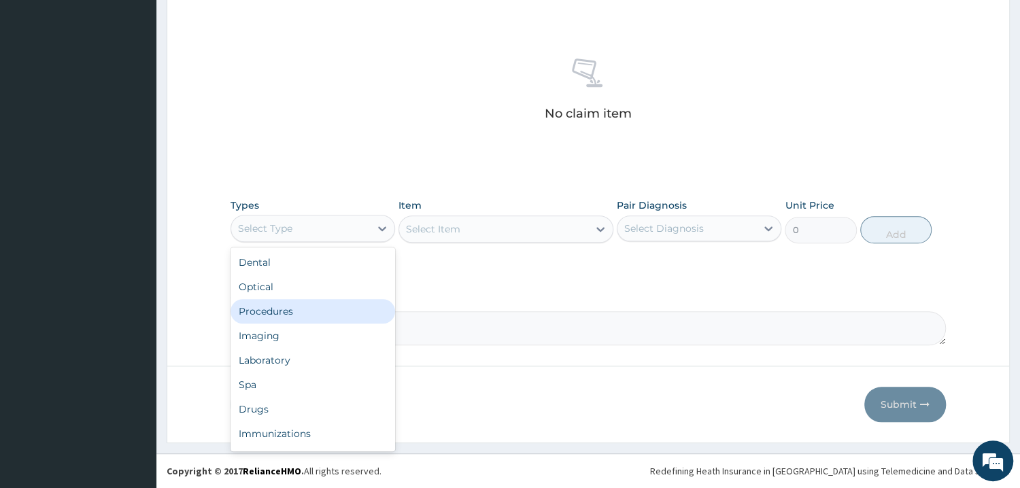
click at [324, 314] on div "Procedures" at bounding box center [312, 311] width 165 height 24
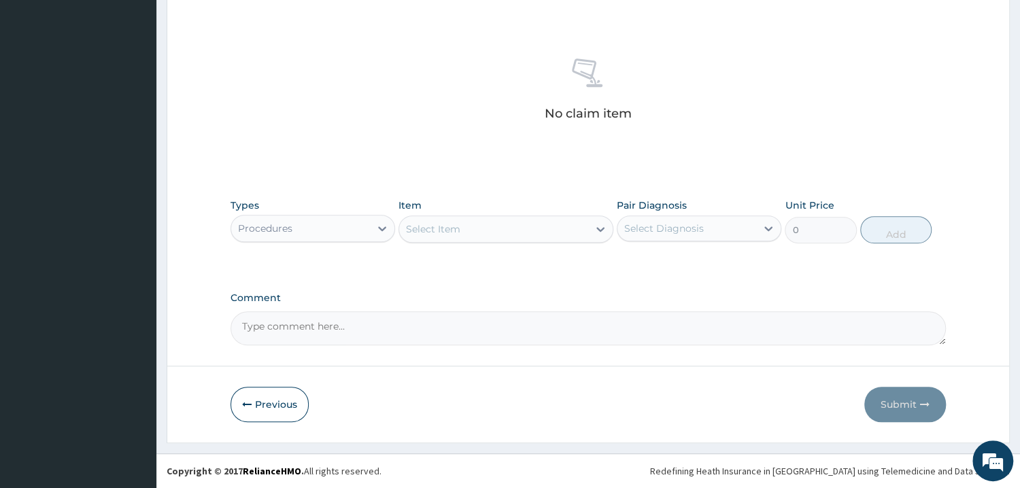
click at [523, 230] on div "Select Item" at bounding box center [493, 229] width 189 height 22
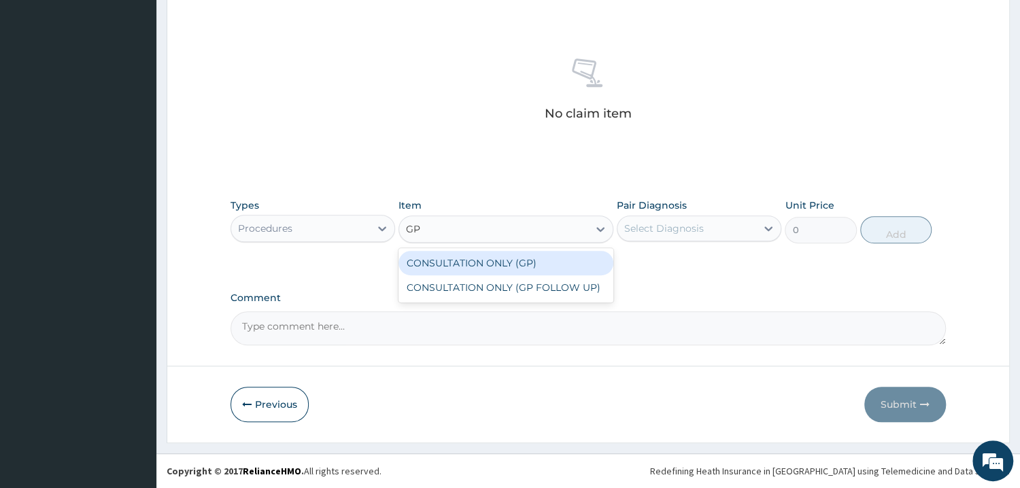
type input "GP"
click at [532, 263] on div "CONSULTATION ONLY (GP)" at bounding box center [505, 263] width 215 height 24
type input "6250"
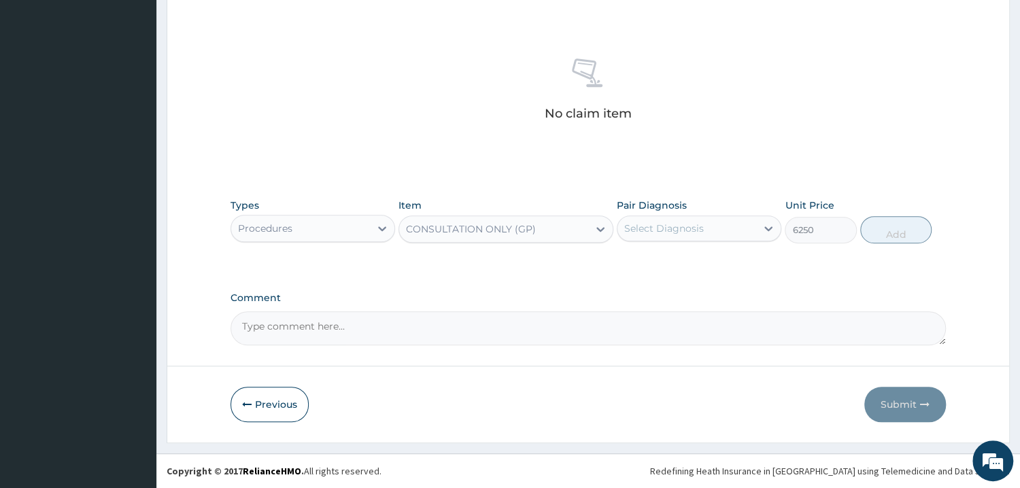
click at [678, 235] on div "Select Diagnosis" at bounding box center [686, 229] width 139 height 22
drag, startPoint x: 683, startPoint y: 266, endPoint x: 677, endPoint y: 292, distance: 27.2
click at [683, 267] on label "Angina pectoris, unspecified" at bounding box center [681, 262] width 84 height 14
checkbox input "true"
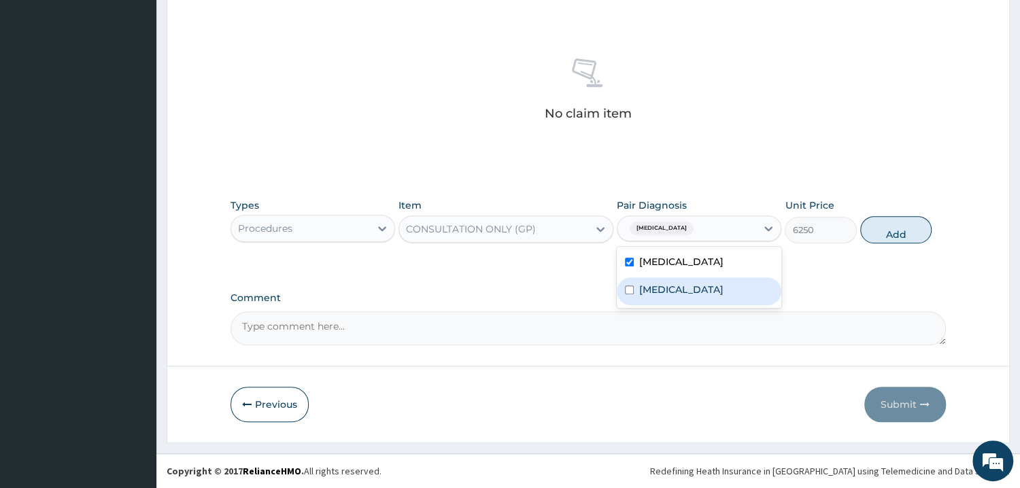
drag, startPoint x: 675, startPoint y: 300, endPoint x: 907, endPoint y: 208, distance: 249.4
click at [678, 296] on label "Dysmenorrhoea" at bounding box center [681, 290] width 84 height 14
checkbox input "true"
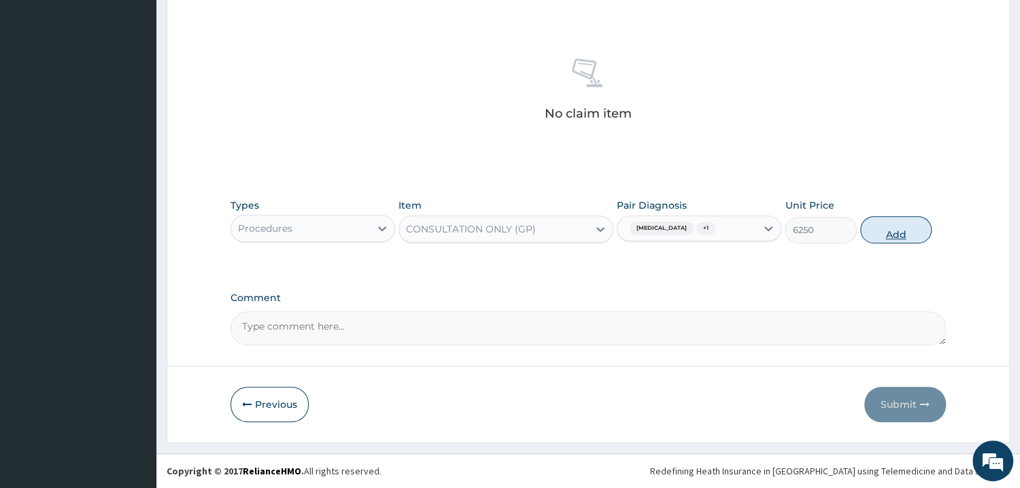
click at [872, 243] on button "Add" at bounding box center [895, 229] width 71 height 27
type input "0"
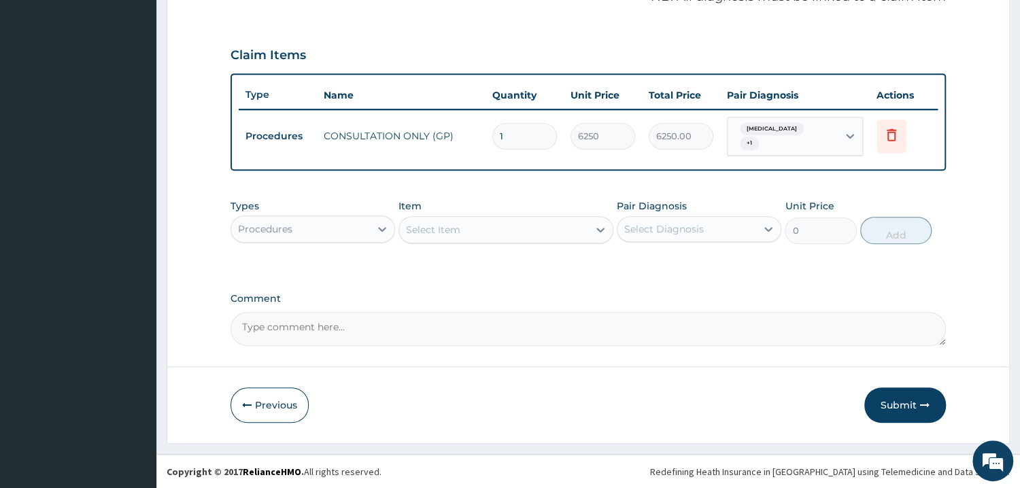
click at [508, 229] on div "Select Item" at bounding box center [493, 230] width 189 height 22
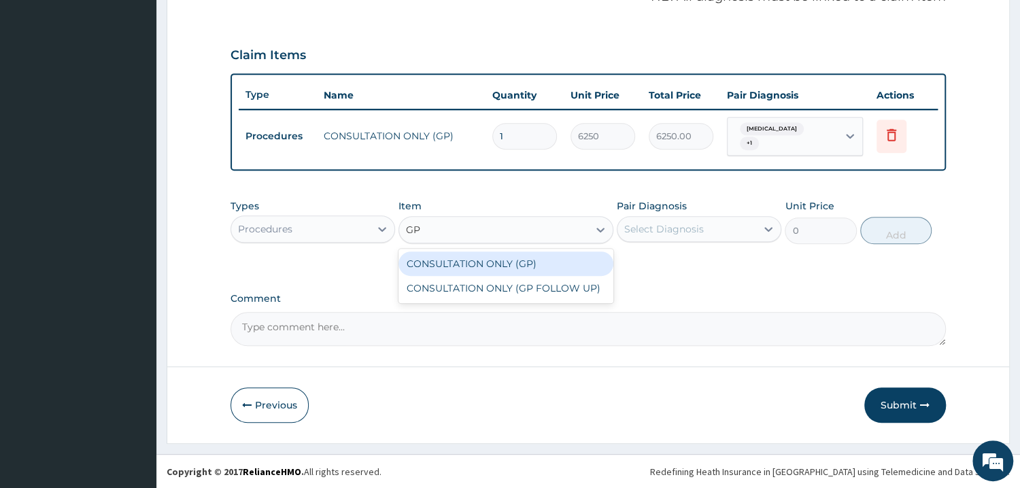
type input "G"
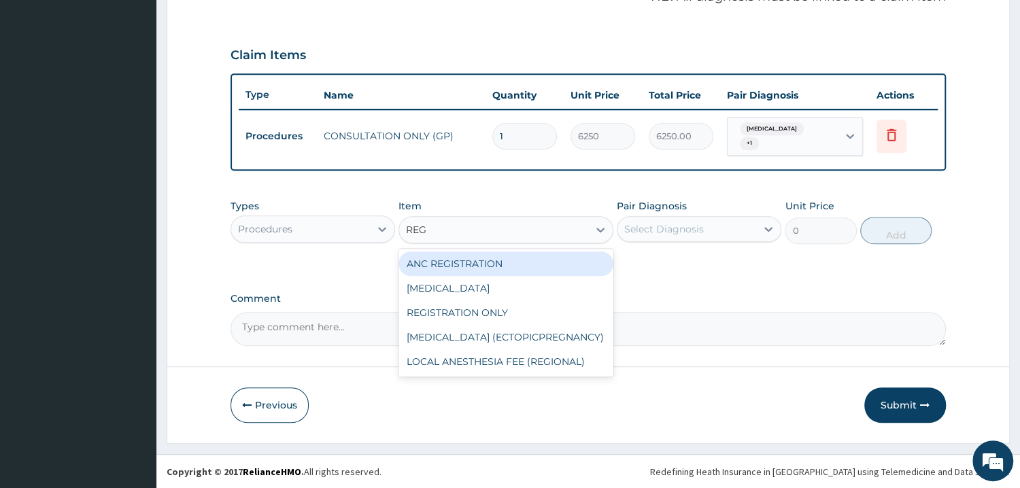
type input "REGI"
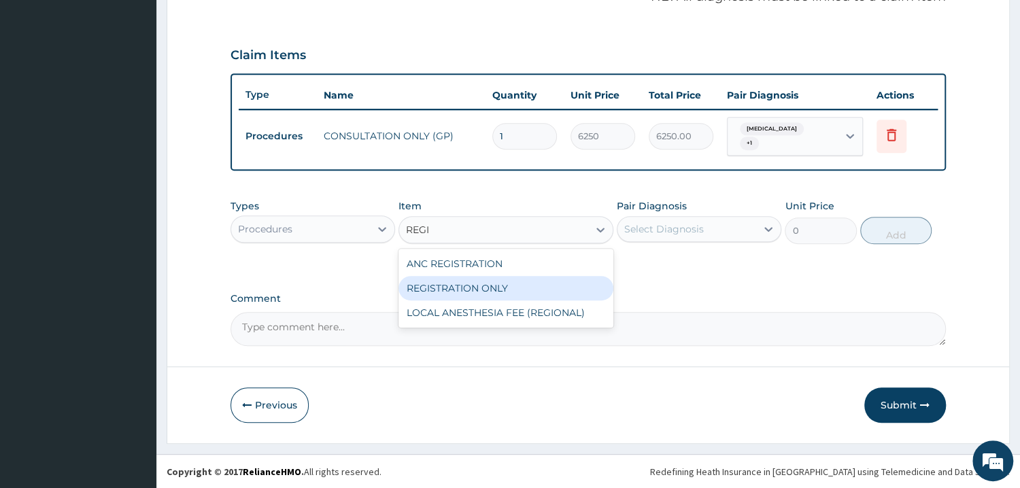
drag, startPoint x: 529, startPoint y: 292, endPoint x: 577, endPoint y: 253, distance: 61.9
click at [531, 291] on div "REGISTRATION ONLY" at bounding box center [505, 288] width 215 height 24
type input "3750"
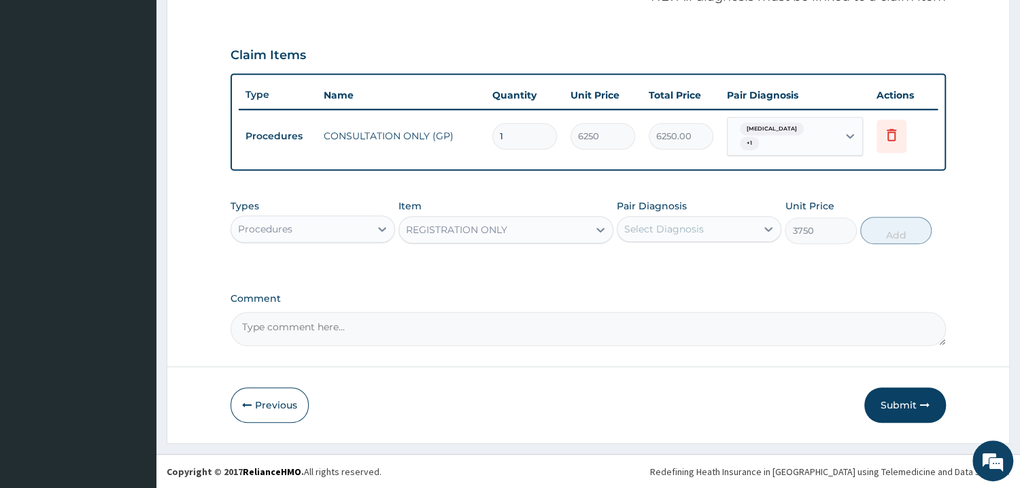
drag, startPoint x: 674, startPoint y: 225, endPoint x: 674, endPoint y: 238, distance: 12.9
click at [675, 225] on div "Select Diagnosis" at bounding box center [664, 229] width 80 height 14
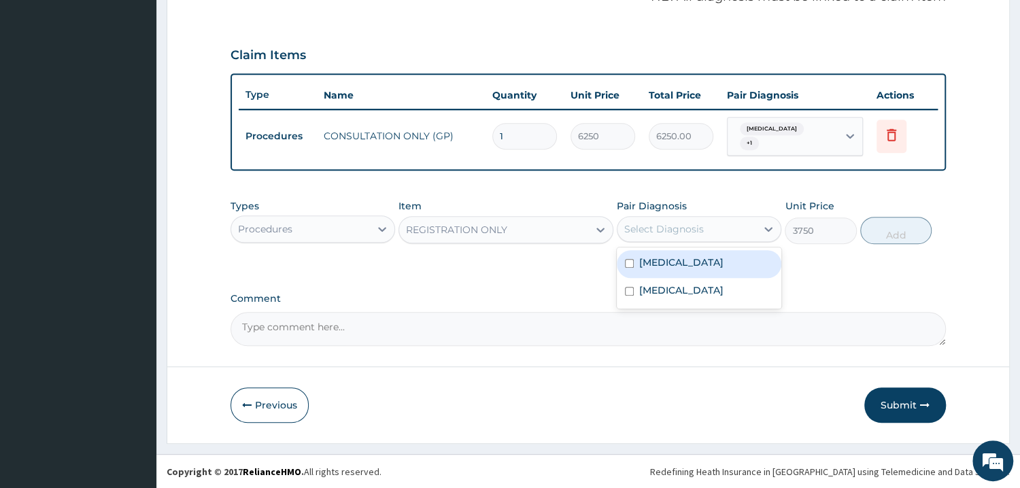
click at [690, 258] on label "Angina pectoris, unspecified" at bounding box center [681, 263] width 84 height 14
checkbox input "true"
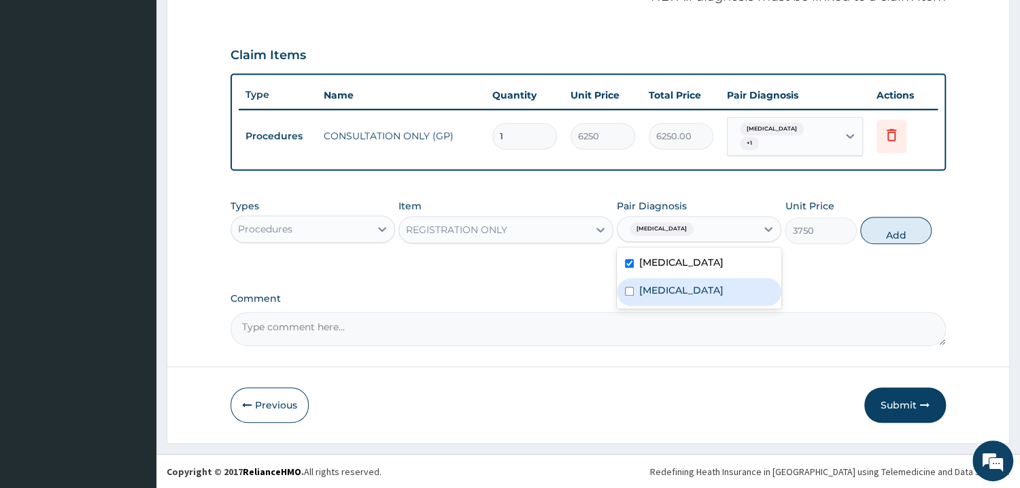
drag, startPoint x: 671, startPoint y: 301, endPoint x: 821, endPoint y: 230, distance: 166.4
click at [678, 297] on label "Dysmenorrhoea" at bounding box center [681, 291] width 84 height 14
checkbox input "true"
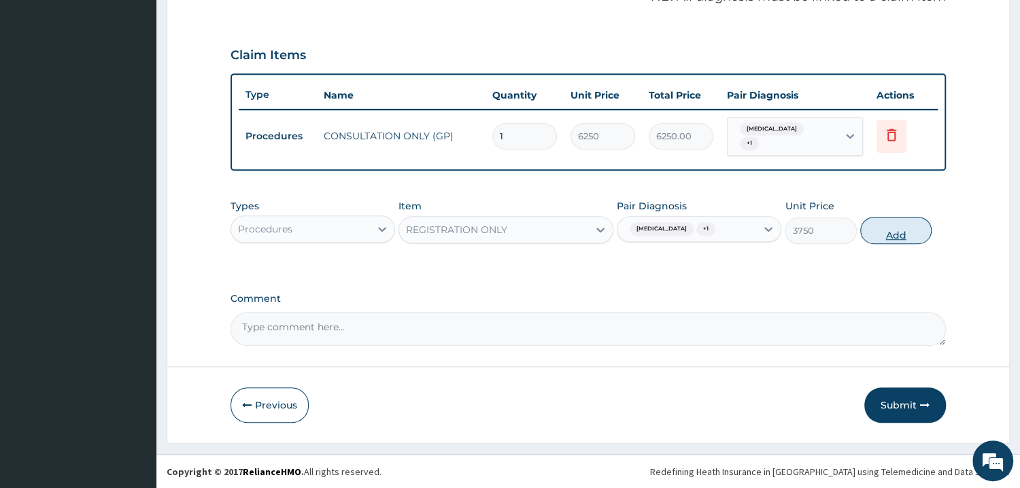
click at [887, 244] on button "Add" at bounding box center [895, 230] width 71 height 27
type input "0"
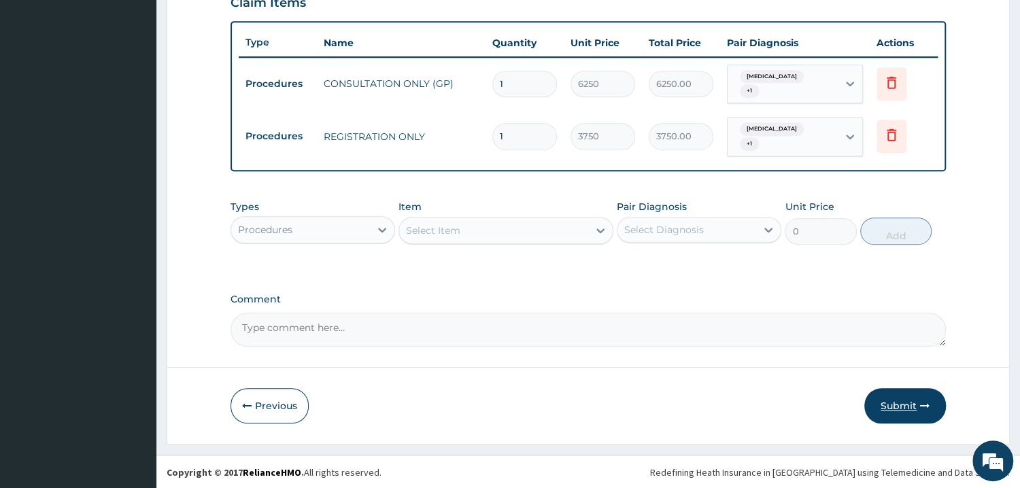
click at [879, 409] on button "Submit" at bounding box center [905, 405] width 82 height 35
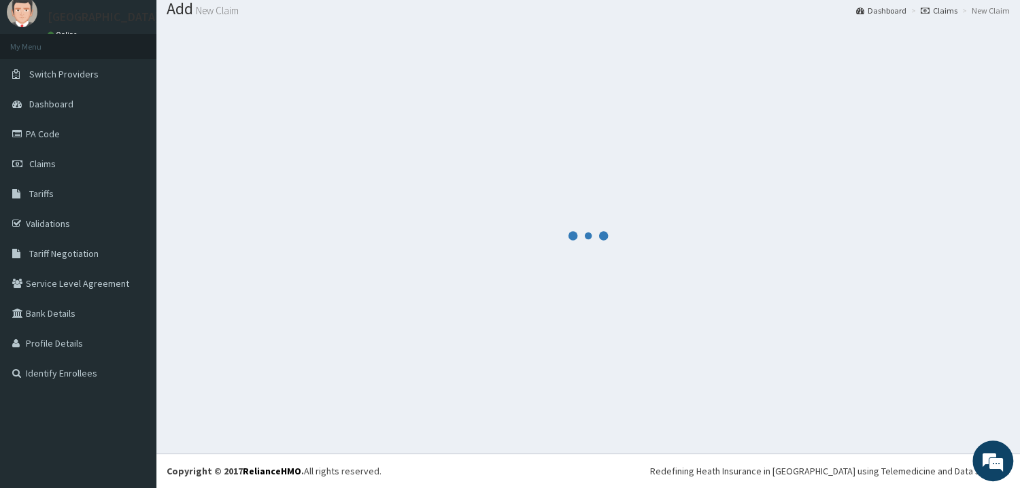
scroll to position [44, 0]
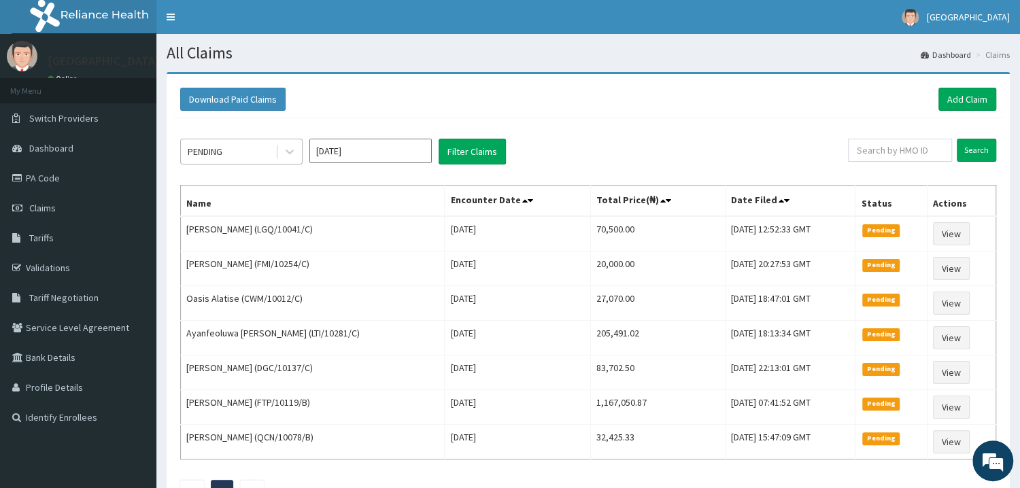
click at [206, 143] on div "PENDING" at bounding box center [228, 152] width 95 height 22
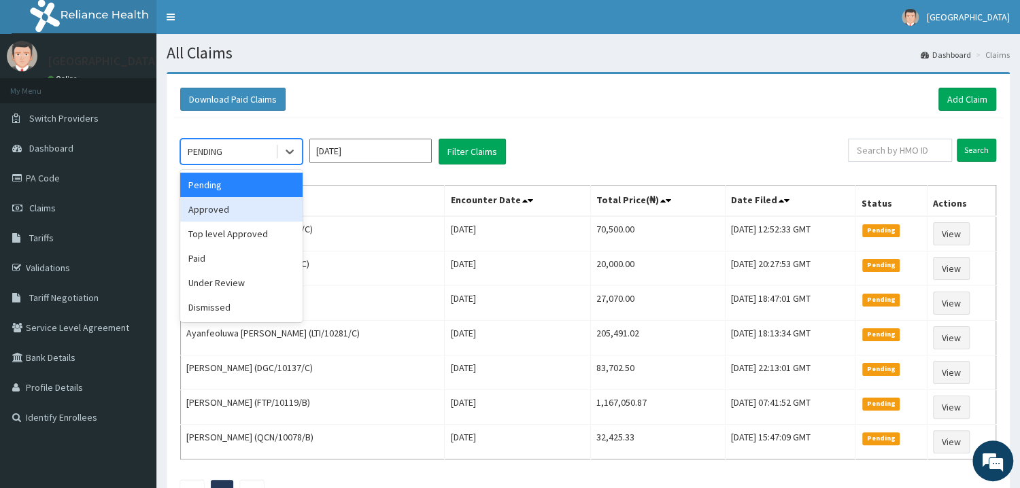
click at [209, 210] on div "Approved" at bounding box center [241, 209] width 122 height 24
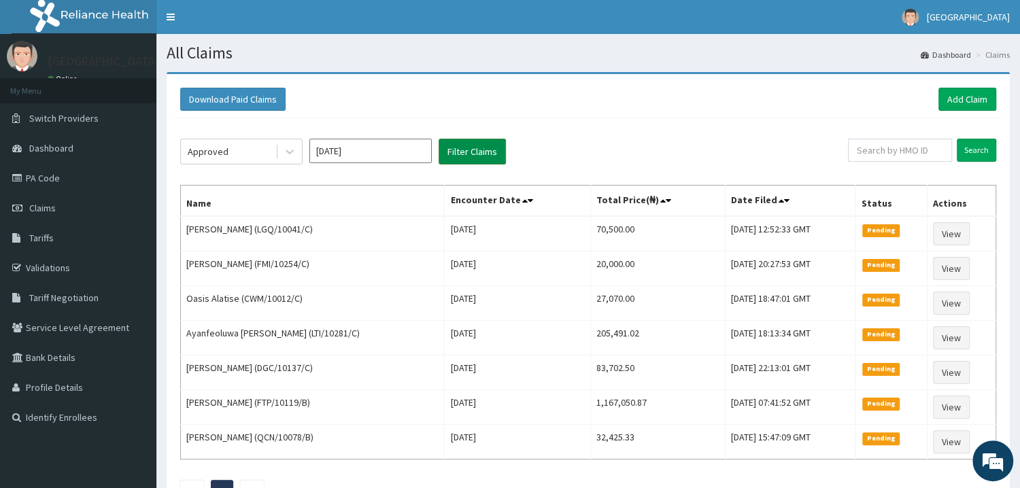
click at [458, 152] on button "Filter Claims" at bounding box center [472, 152] width 67 height 26
